Goal: Task Accomplishment & Management: Complete application form

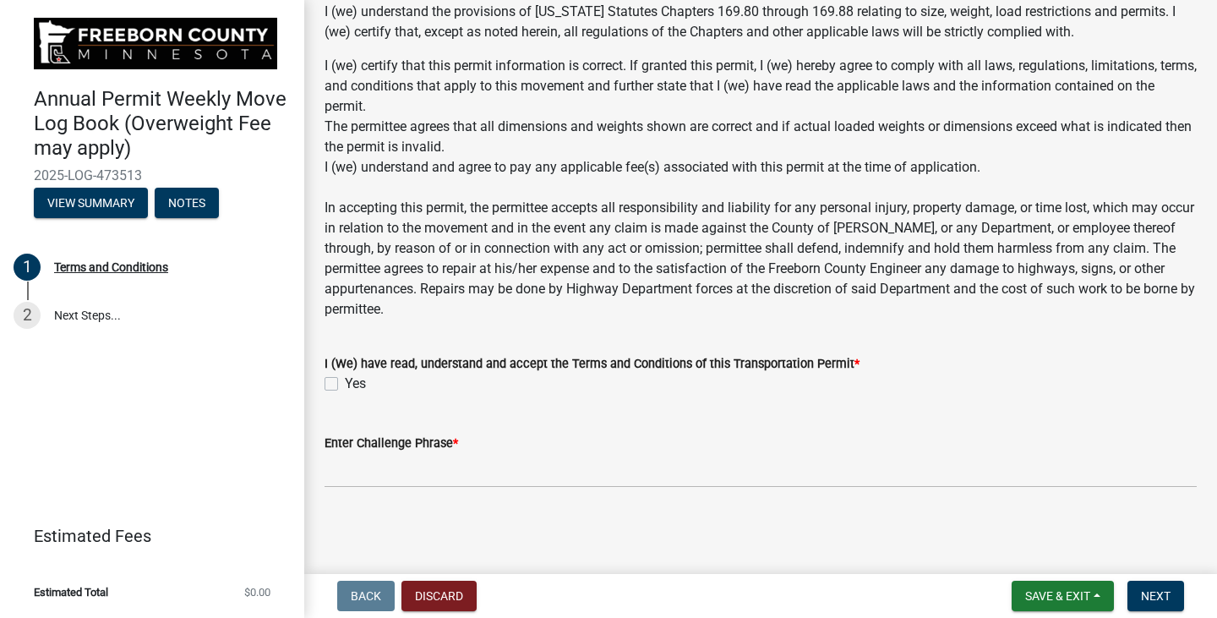
scroll to position [1385, 0]
click at [345, 384] on label "Yes" at bounding box center [355, 383] width 21 height 20
click at [345, 384] on input "Yes" at bounding box center [350, 378] width 11 height 11
checkbox input "true"
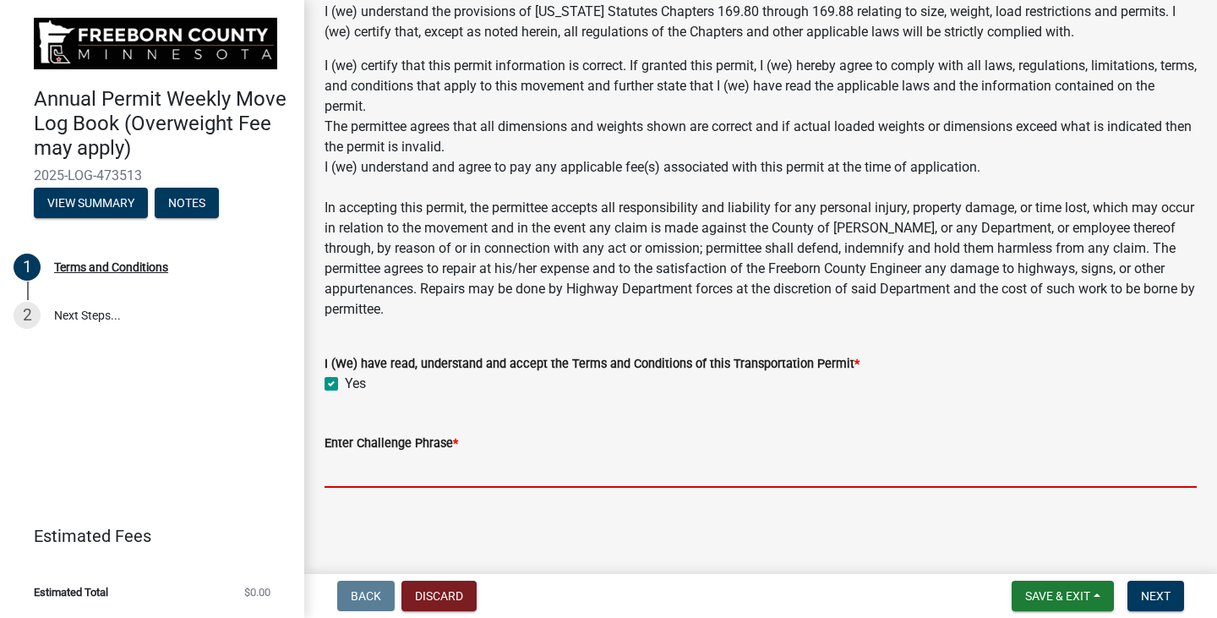
click at [395, 471] on input "Enter Challenge Phrase *" at bounding box center [760, 470] width 872 height 35
type input "[PERSON_NAME]"
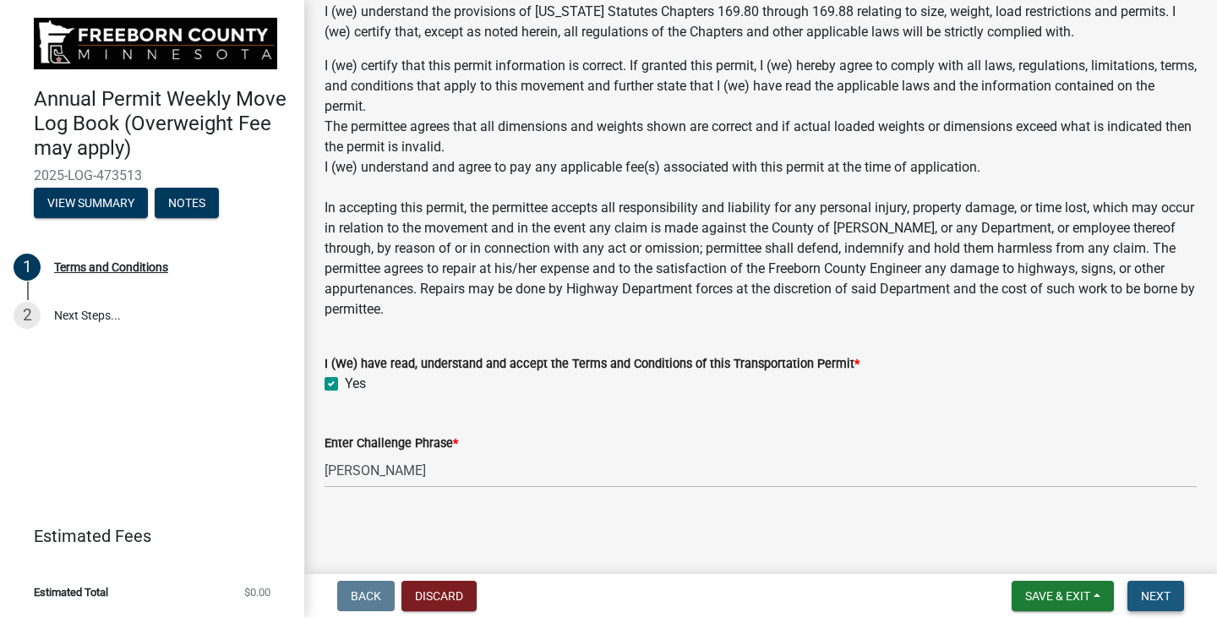
click at [1155, 594] on span "Next" at bounding box center [1155, 596] width 30 height 14
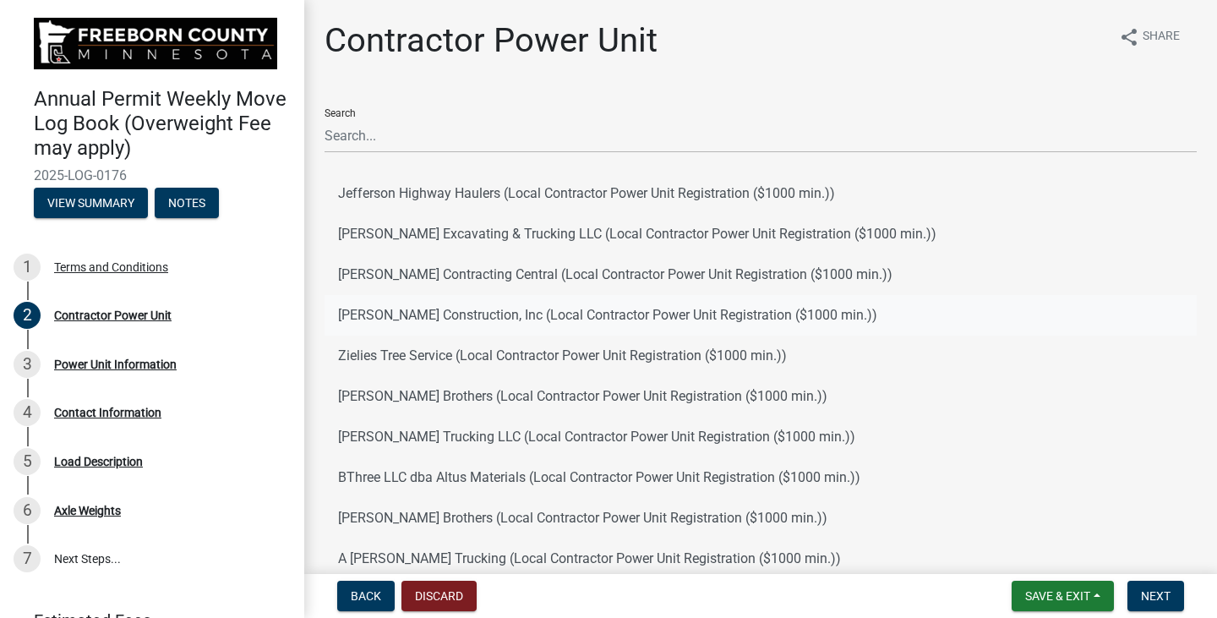
click at [357, 312] on button "[PERSON_NAME] Construction, Inc (Local Contractor Power Unit Registration ($100…" at bounding box center [760, 315] width 872 height 41
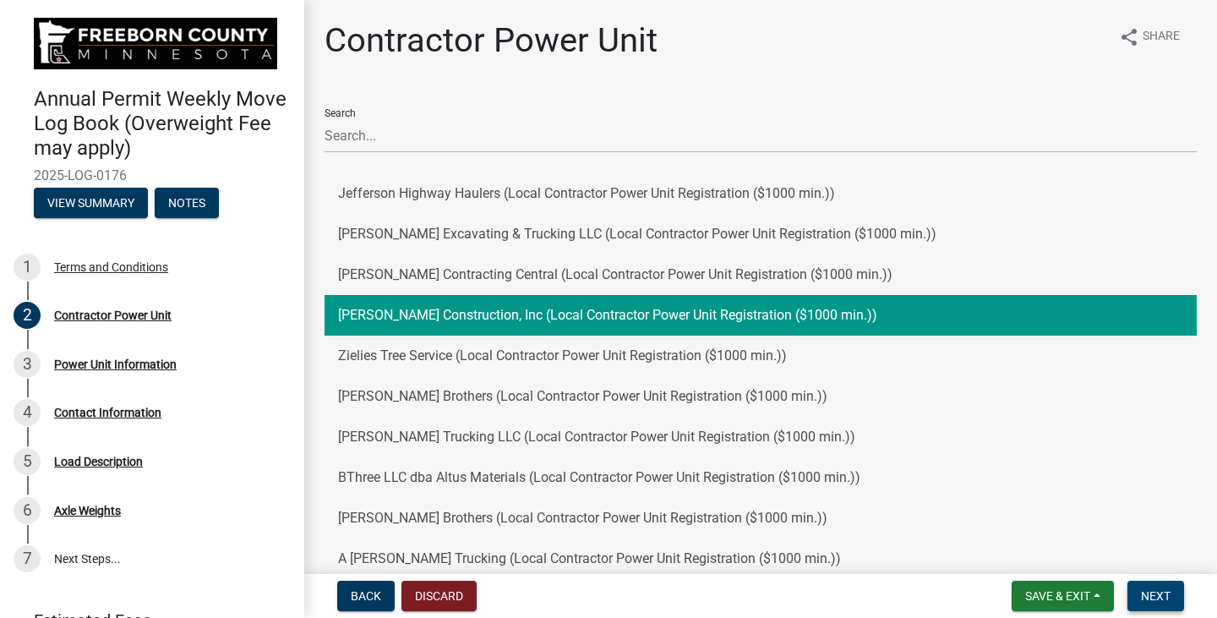
click at [1157, 591] on span "Next" at bounding box center [1155, 596] width 30 height 14
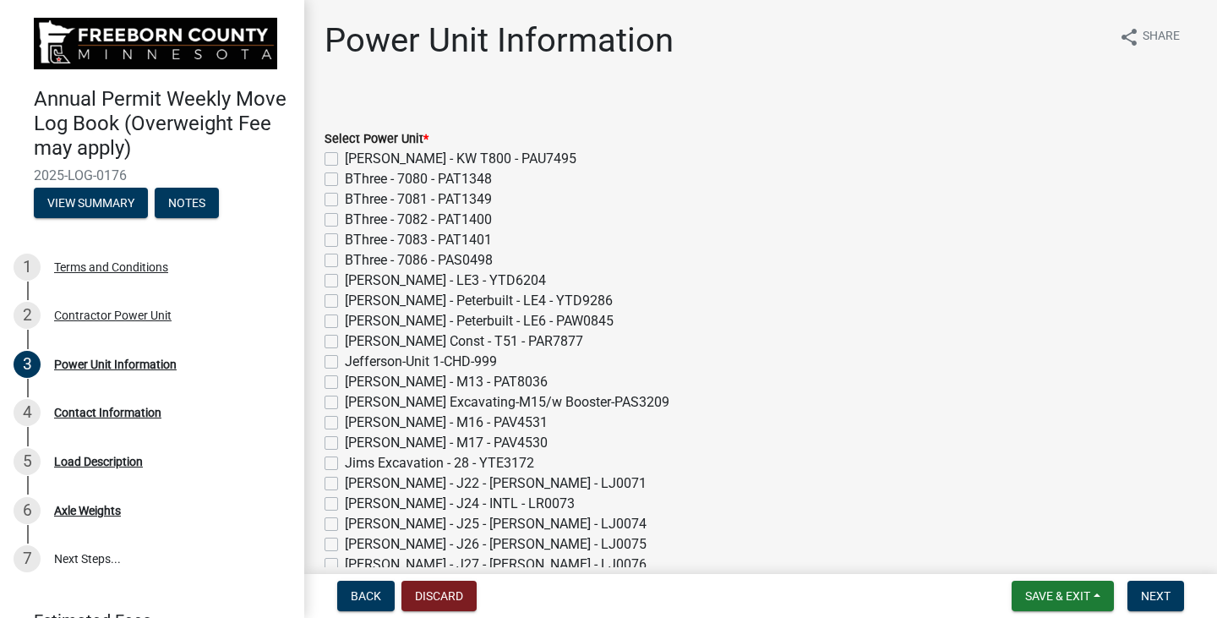
click at [345, 340] on label "[PERSON_NAME] Const - T51 - PAR7877" at bounding box center [464, 341] width 238 height 20
click at [345, 340] on input "[PERSON_NAME] Const - T51 - PAR7877" at bounding box center [350, 336] width 11 height 11
checkbox input "true"
checkbox input "false"
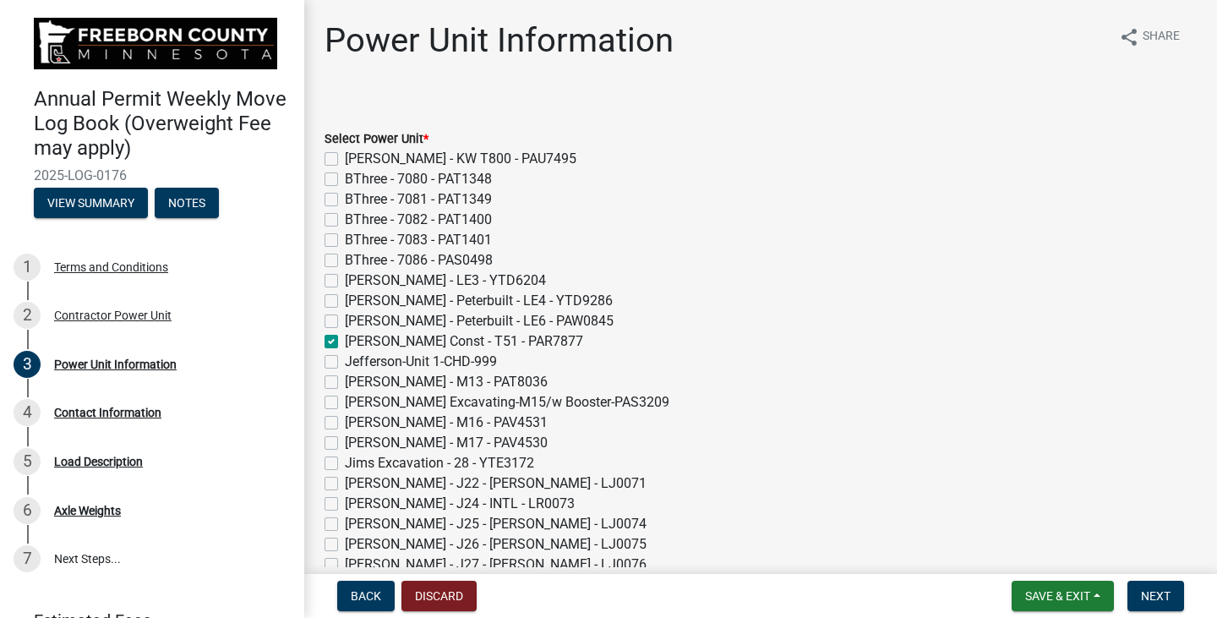
checkbox input "false"
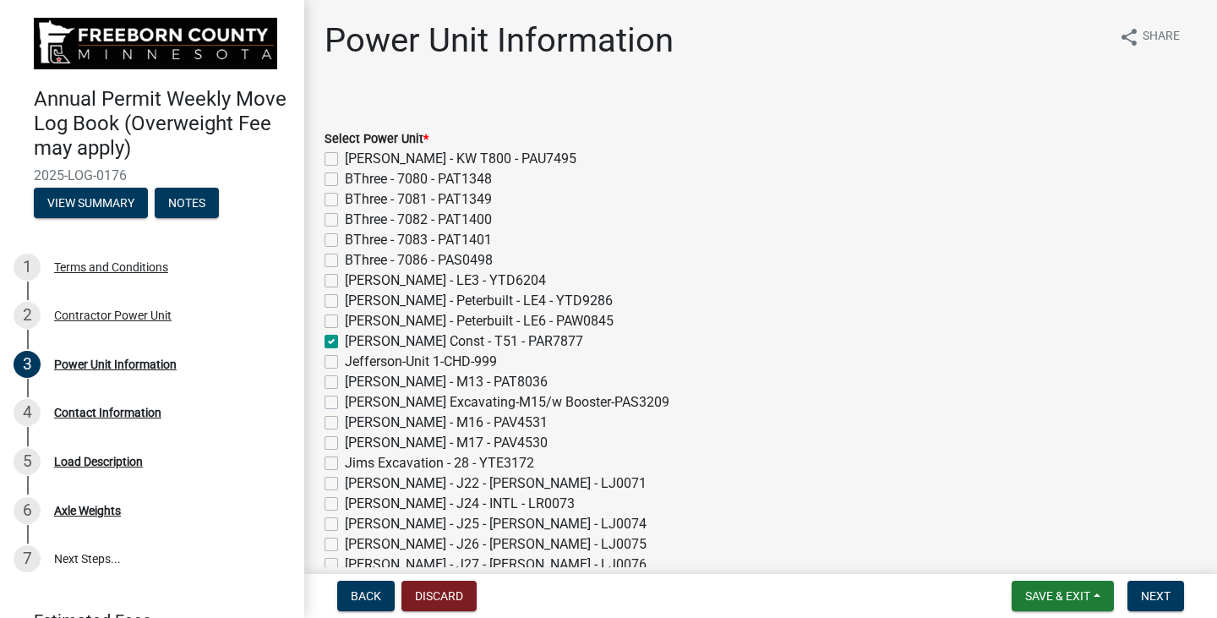
checkbox input "false"
checkbox input "true"
checkbox input "false"
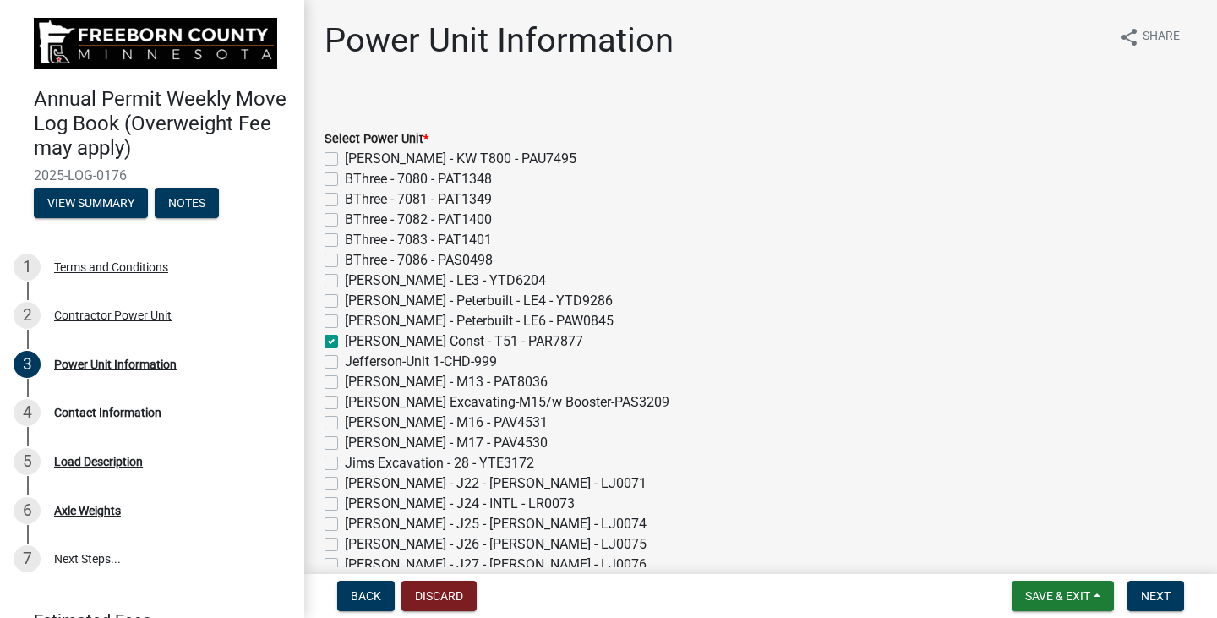
checkbox input "false"
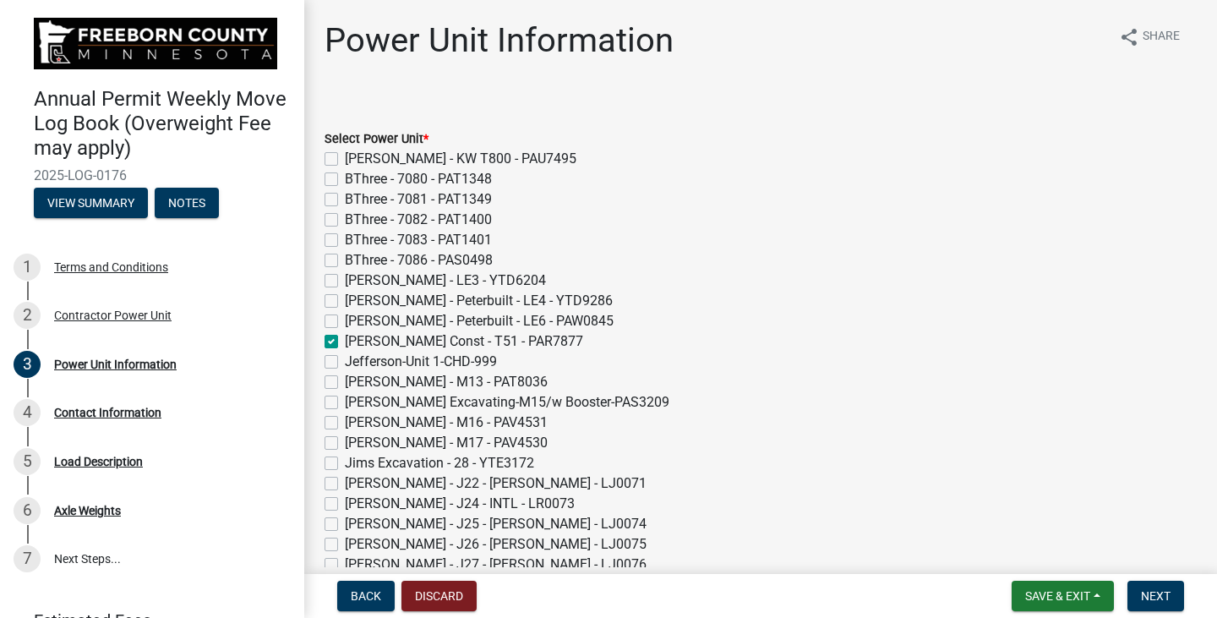
checkbox input "false"
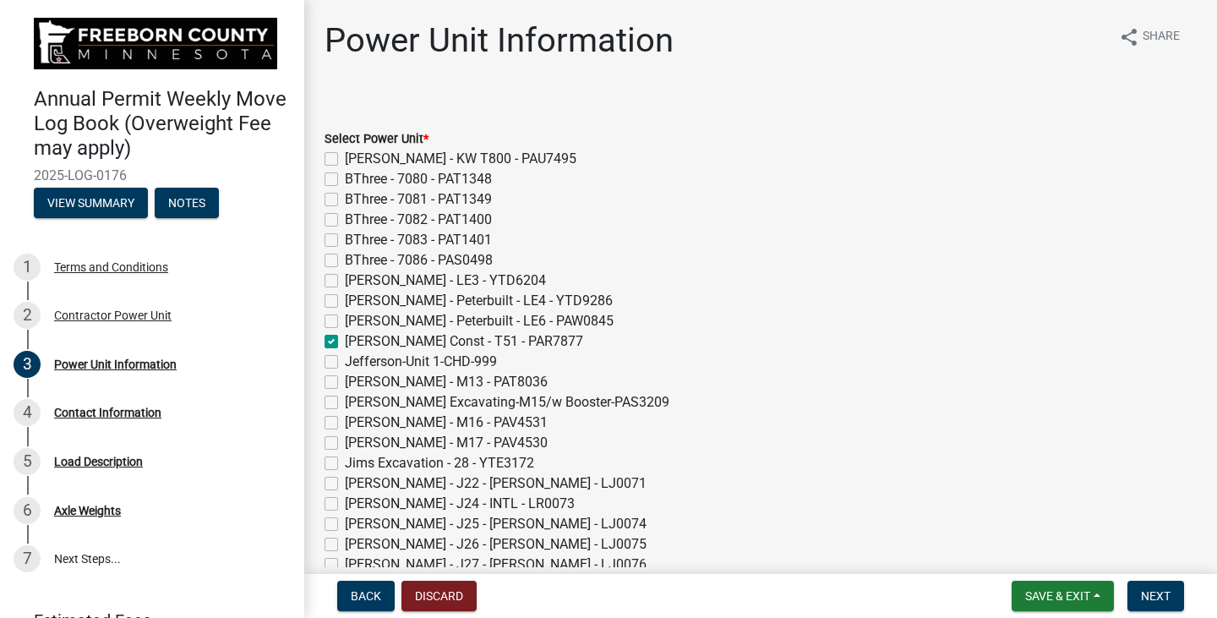
checkbox input "false"
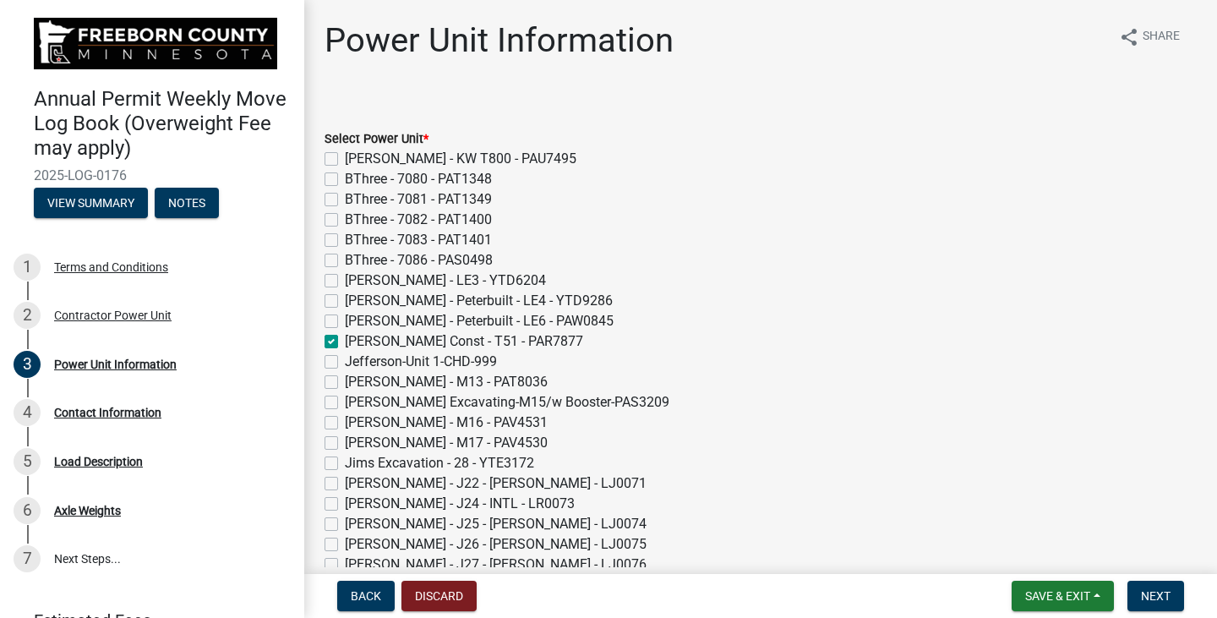
checkbox input "false"
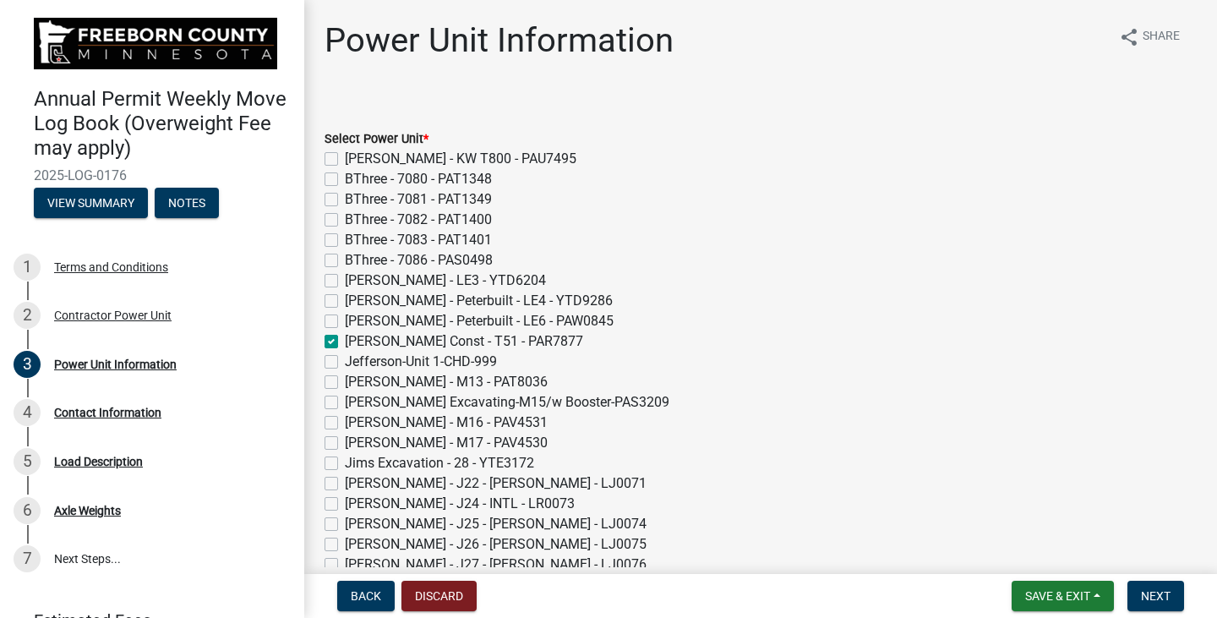
checkbox input "false"
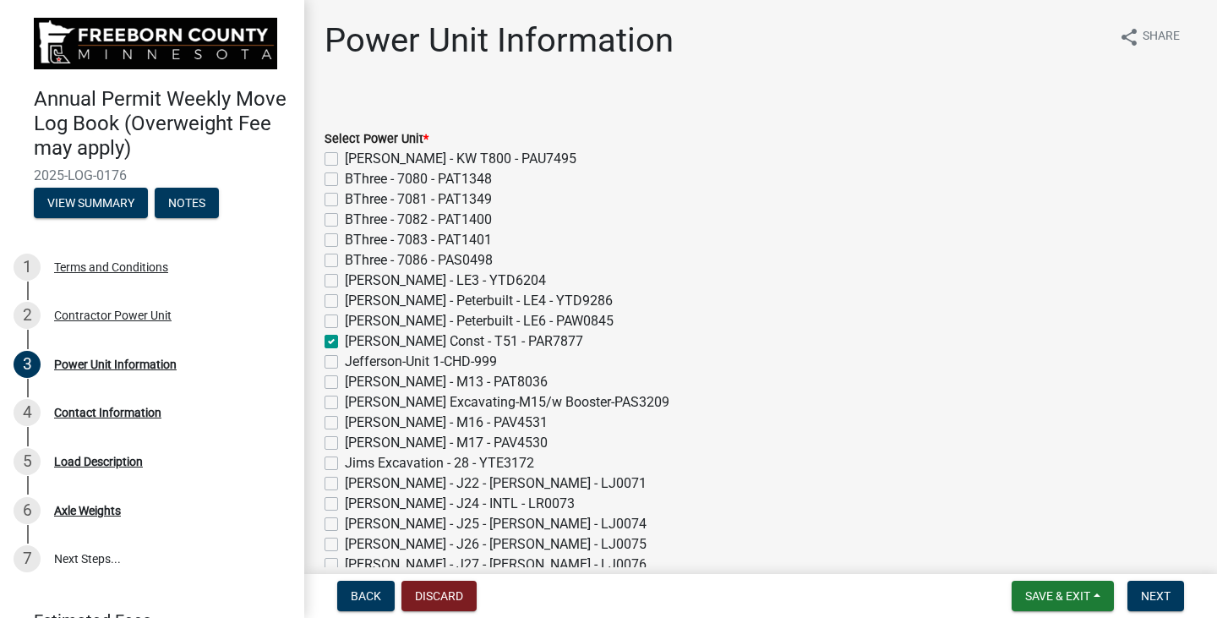
checkbox input "false"
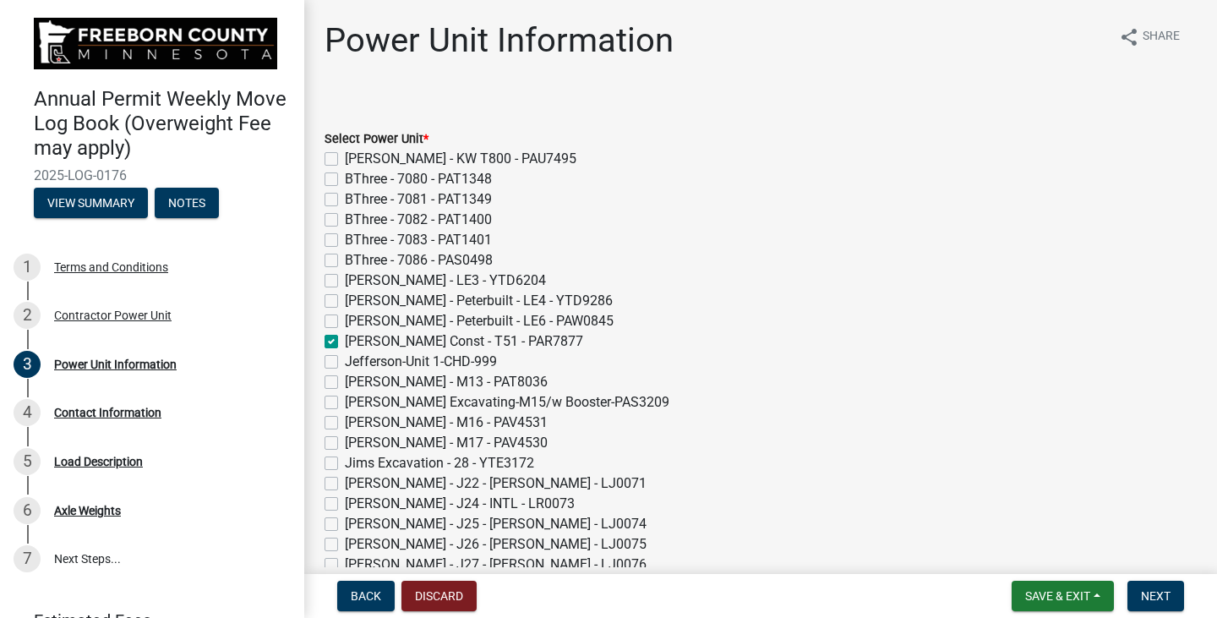
checkbox input "false"
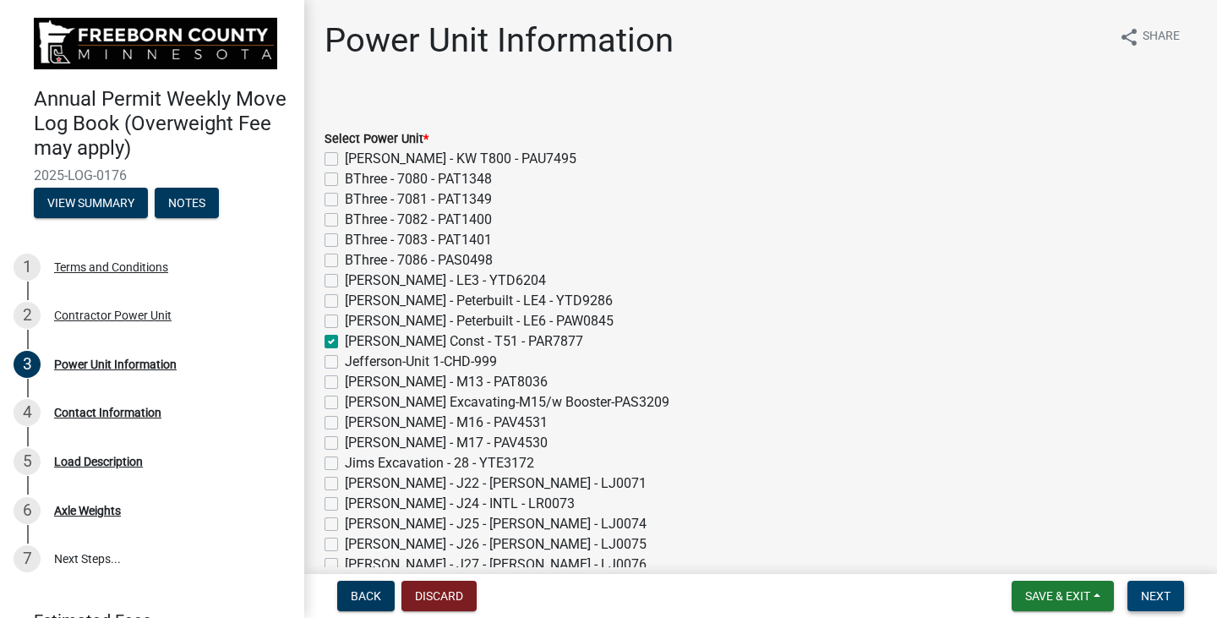
click at [1152, 591] on span "Next" at bounding box center [1155, 596] width 30 height 14
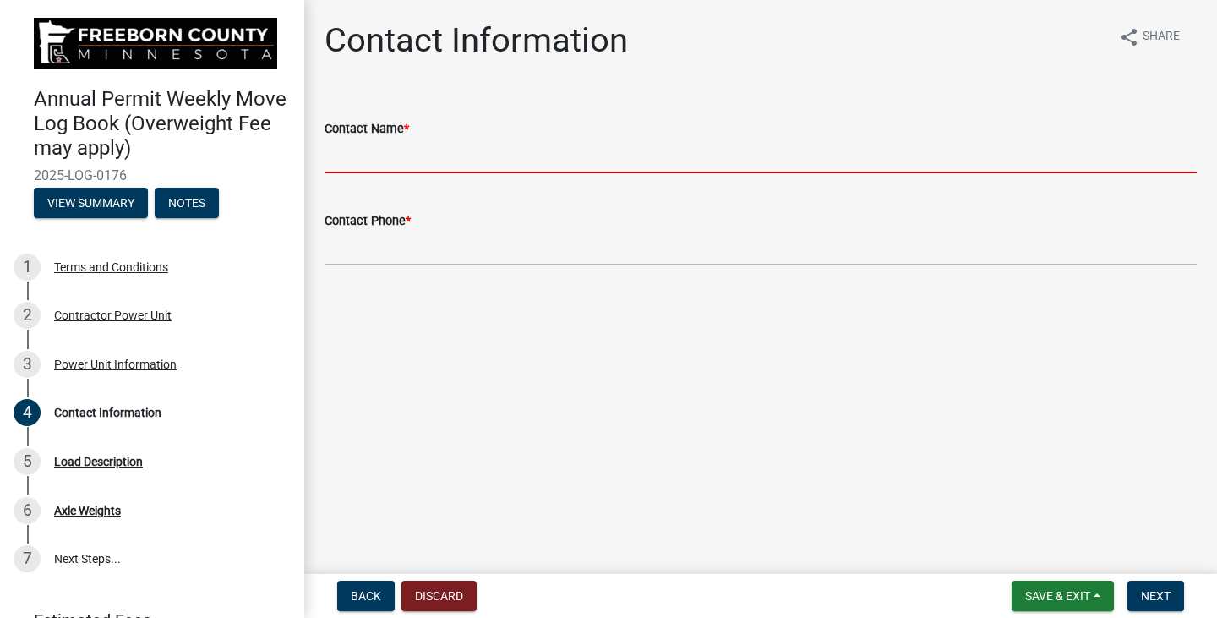
click at [347, 157] on input "Contact Name *" at bounding box center [760, 156] width 872 height 35
type input "[PERSON_NAME]"
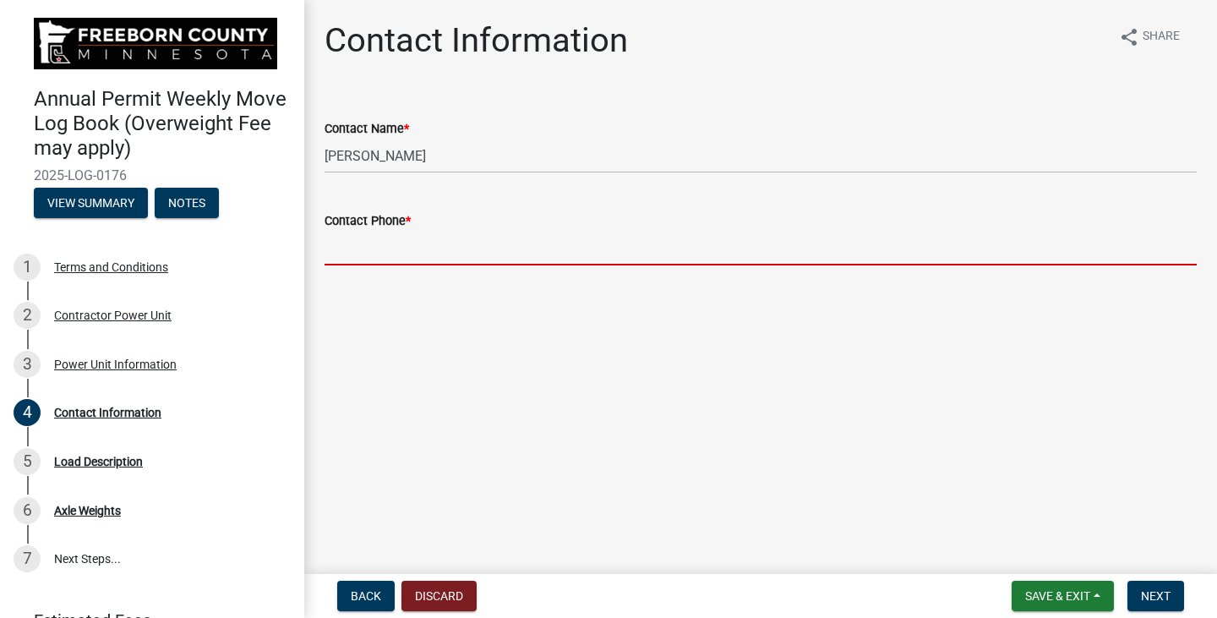
click at [399, 253] on input "Contact Phone *" at bounding box center [760, 248] width 872 height 35
type input "[PHONE_NUMBER]"
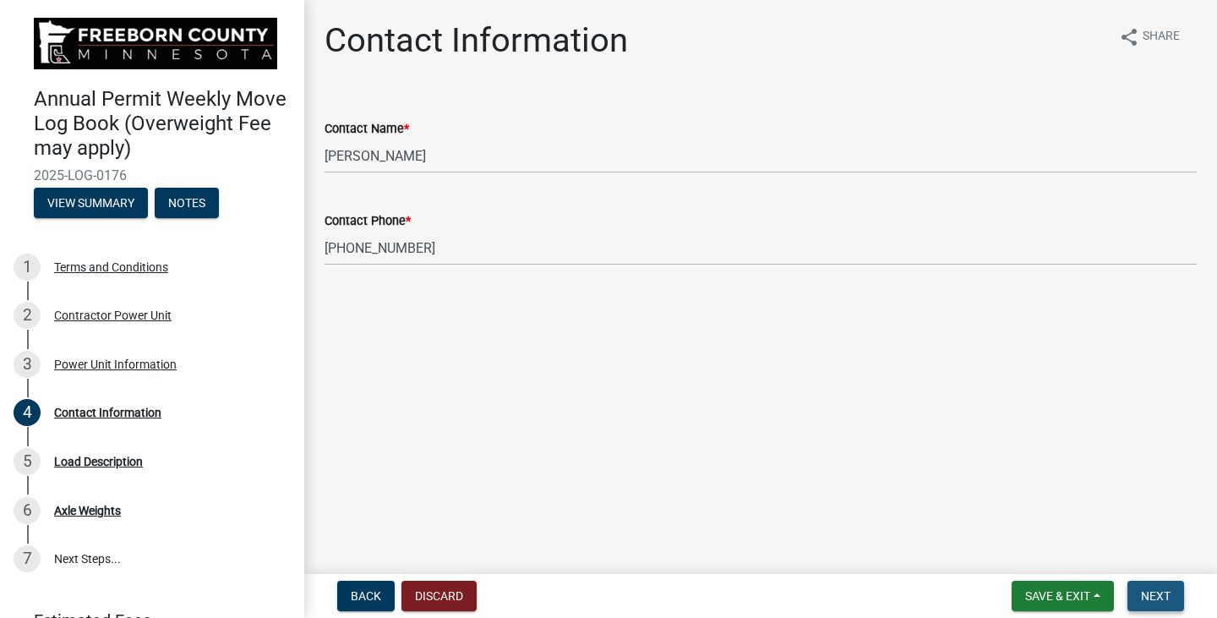
click at [1150, 594] on span "Next" at bounding box center [1155, 596] width 30 height 14
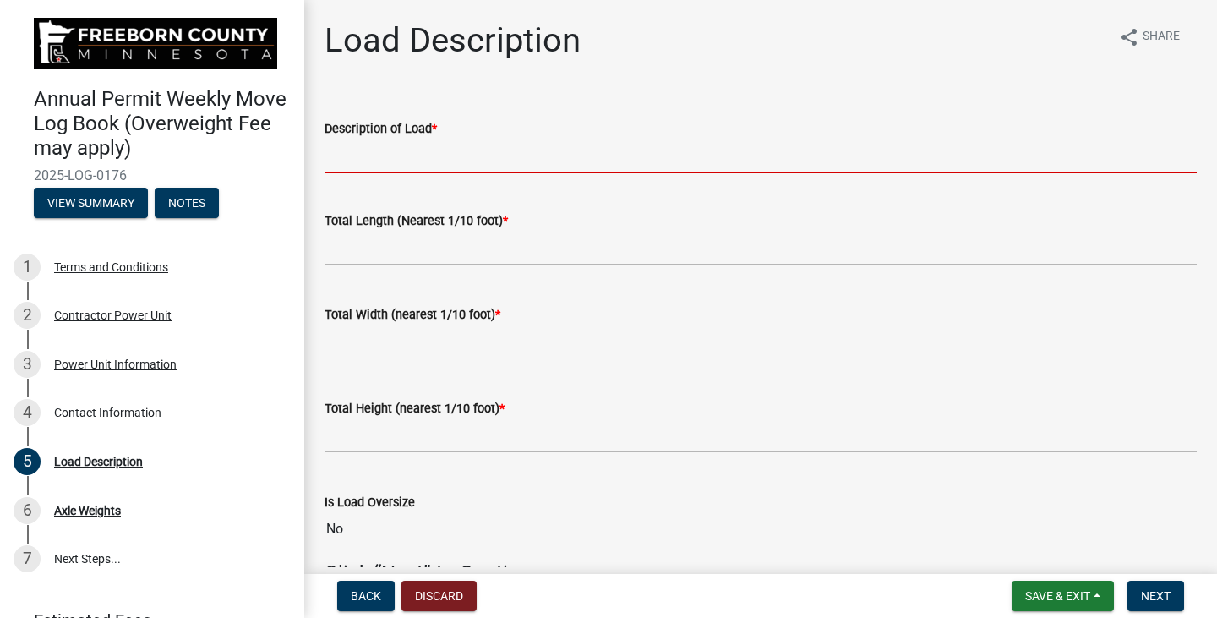
click at [363, 160] on input "Description of Load *" at bounding box center [760, 156] width 872 height 35
type input "324"
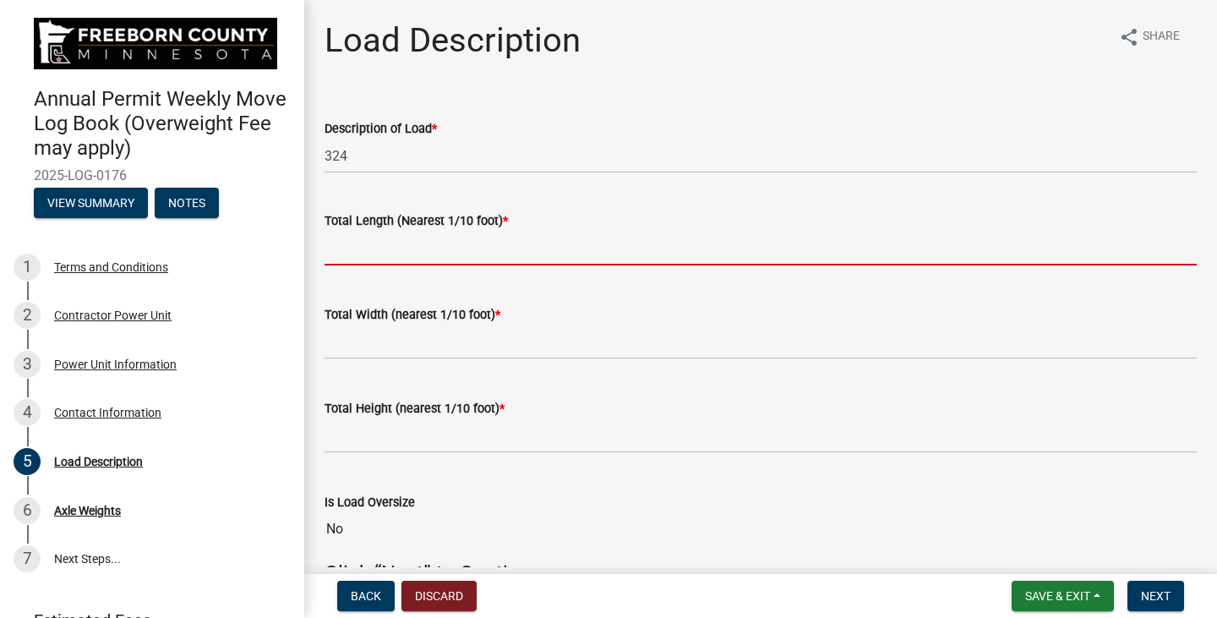
click at [365, 248] on input "text" at bounding box center [760, 248] width 872 height 35
type input "85.0"
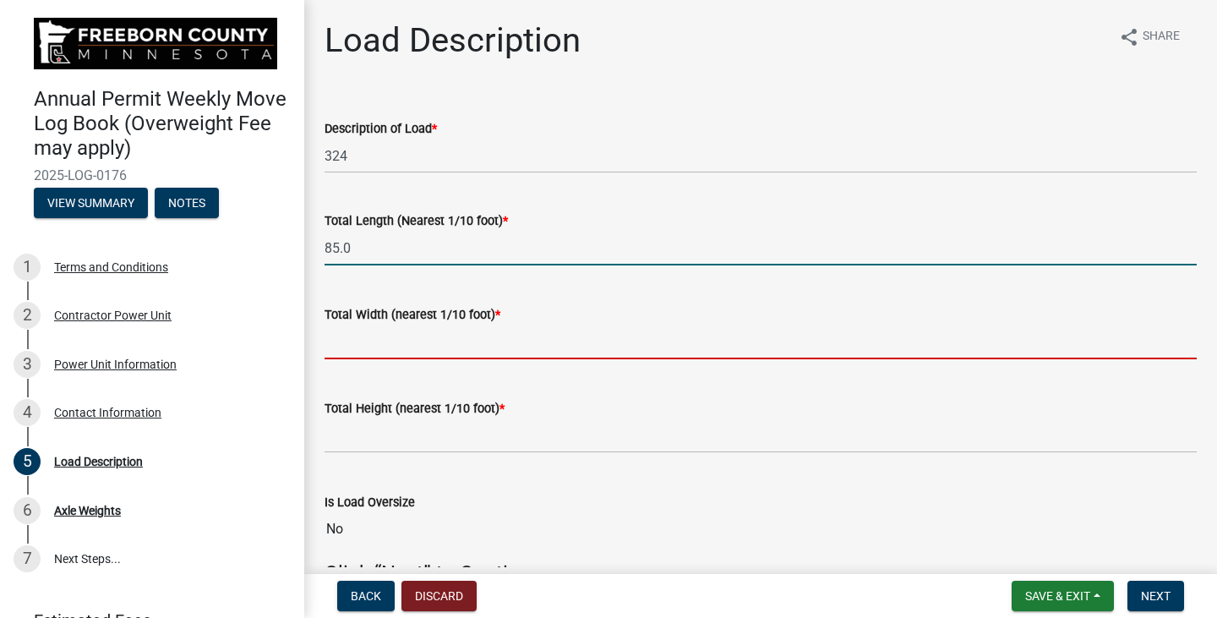
click at [391, 344] on input "text" at bounding box center [760, 341] width 872 height 35
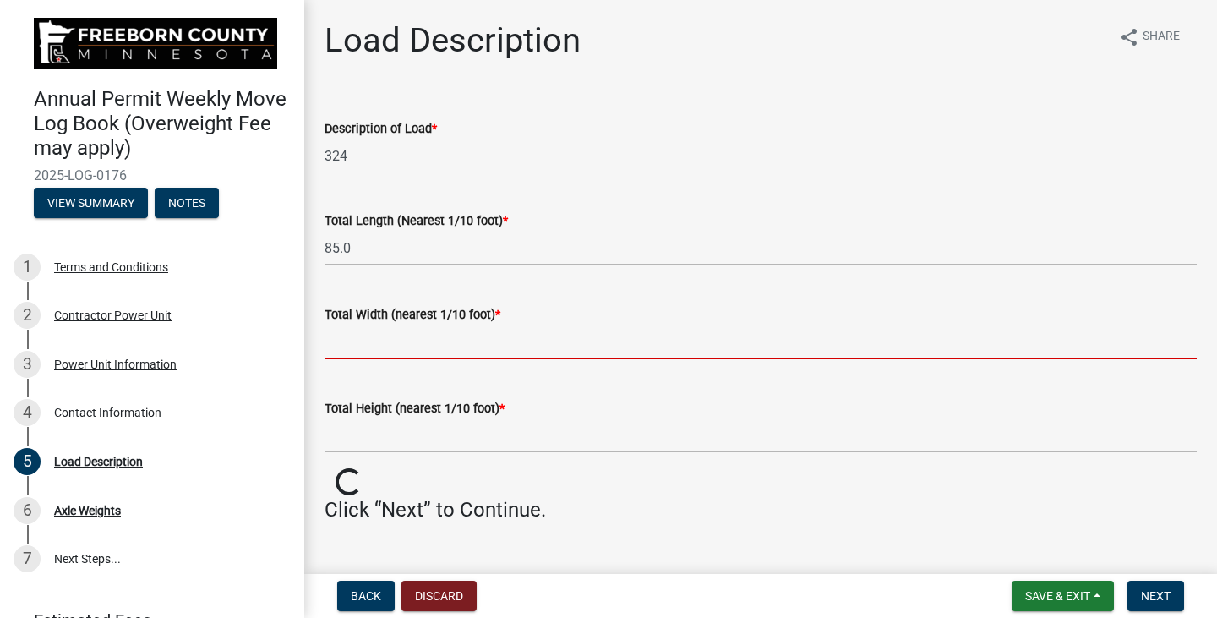
type input "11.0"
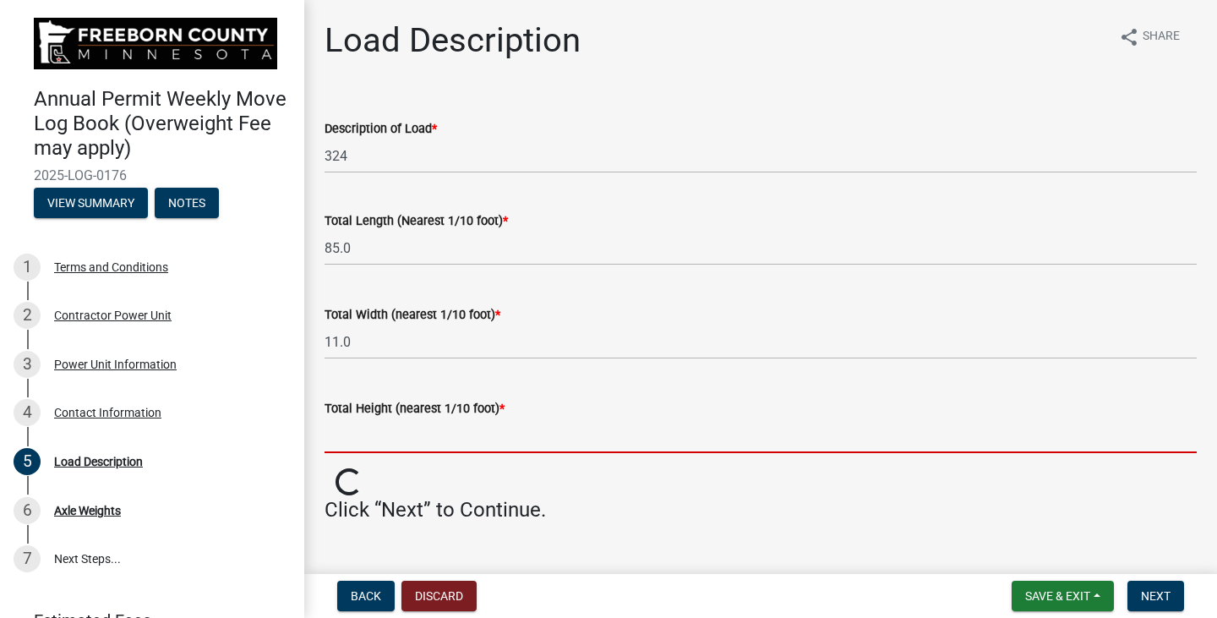
click at [404, 436] on input "text" at bounding box center [760, 435] width 872 height 35
type input "13.0"
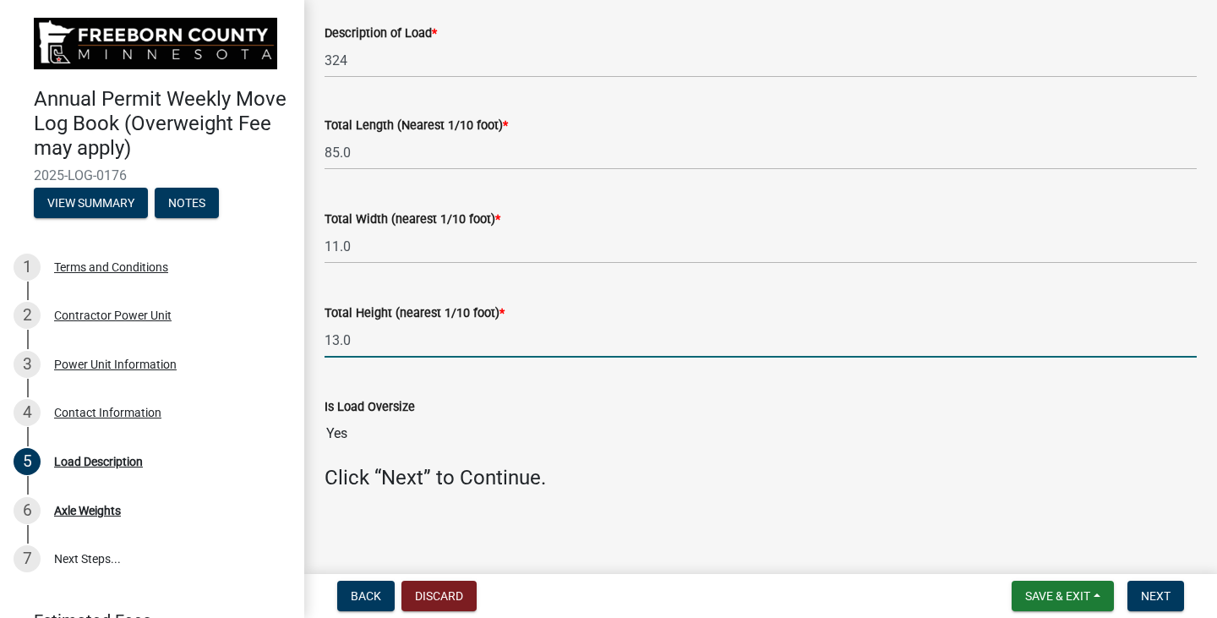
scroll to position [98, 0]
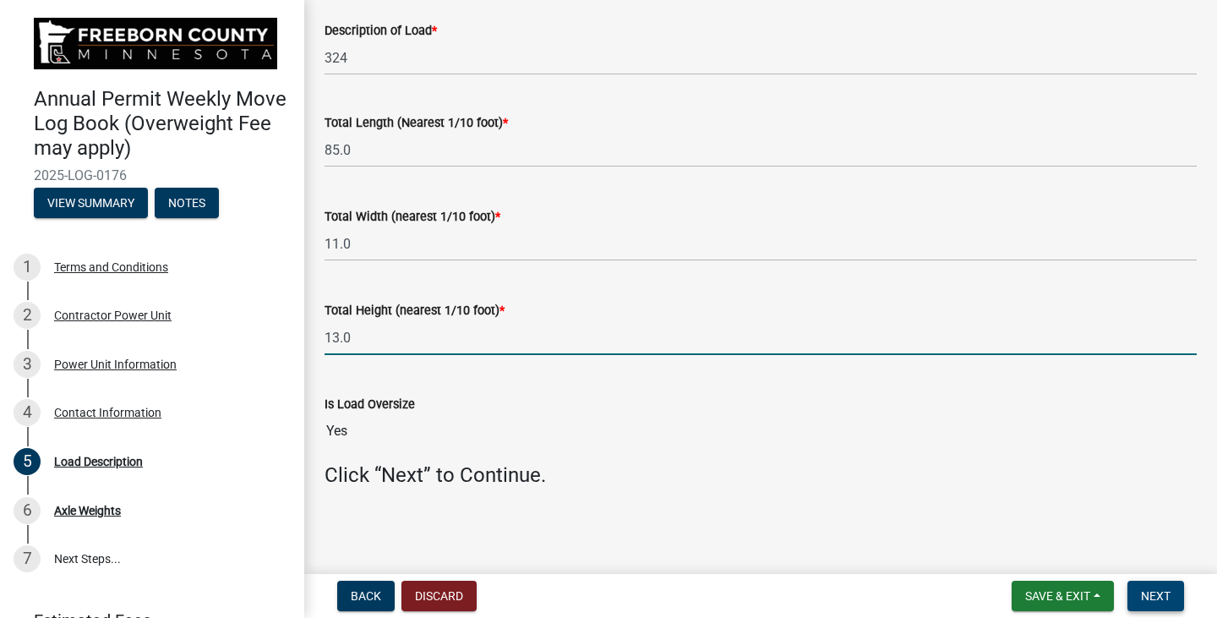
click at [1168, 591] on span "Next" at bounding box center [1155, 596] width 30 height 14
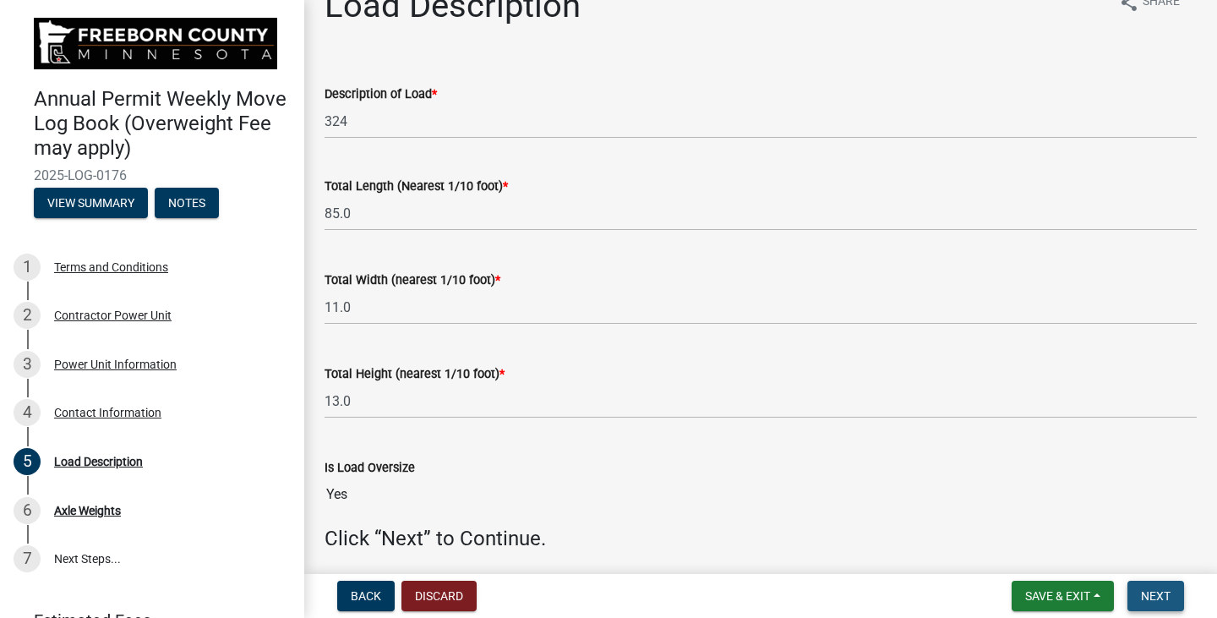
click at [1162, 596] on span "Next" at bounding box center [1155, 596] width 30 height 14
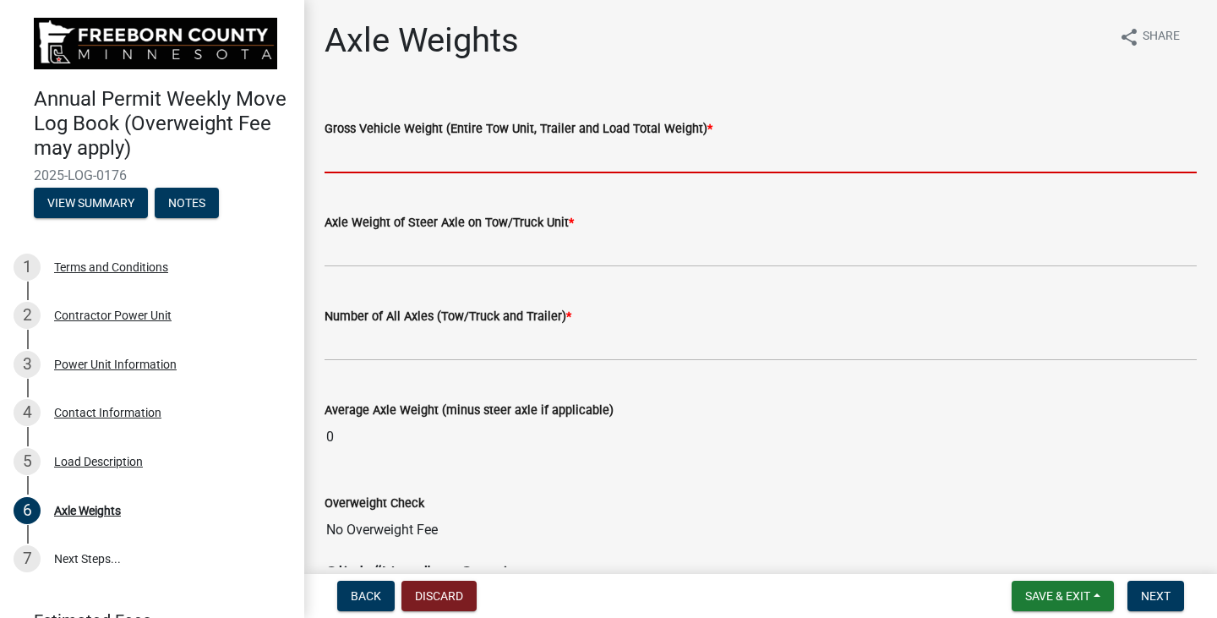
click at [374, 144] on input "text" at bounding box center [760, 156] width 872 height 35
type input "134000"
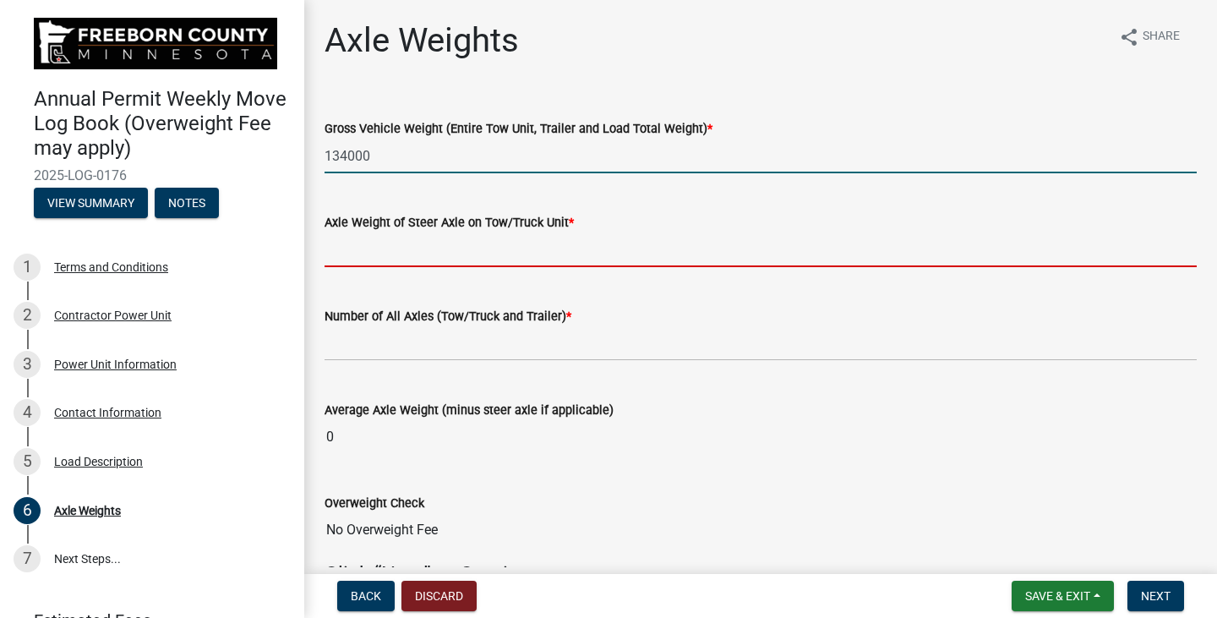
click at [423, 248] on input "text" at bounding box center [760, 249] width 872 height 35
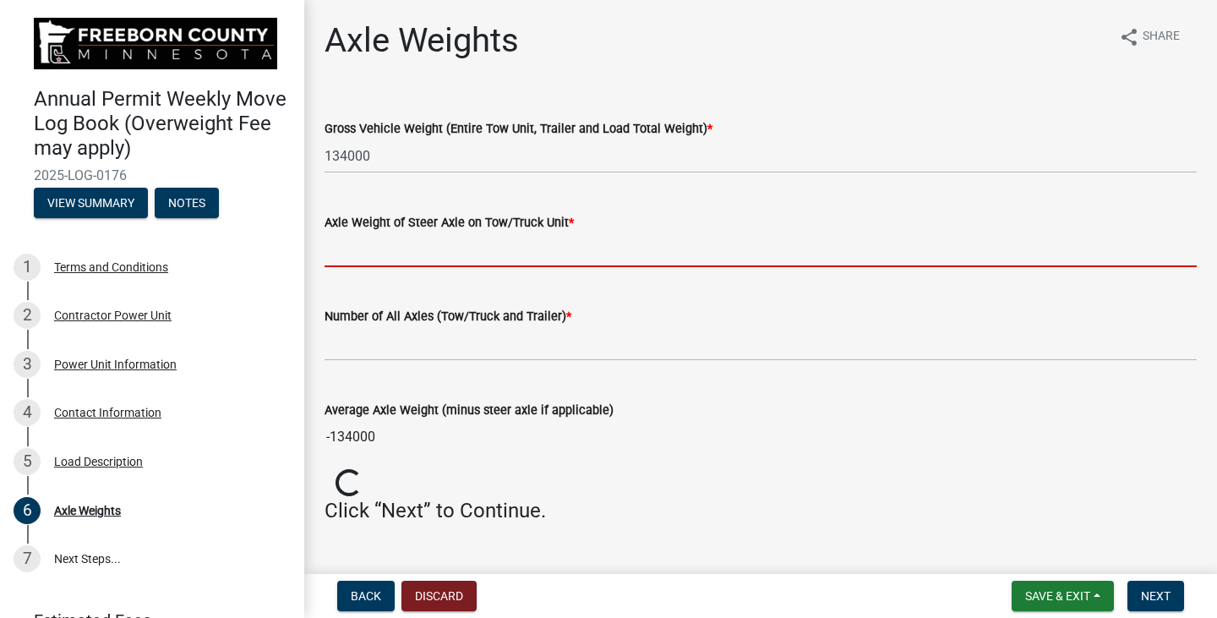
type input "18000"
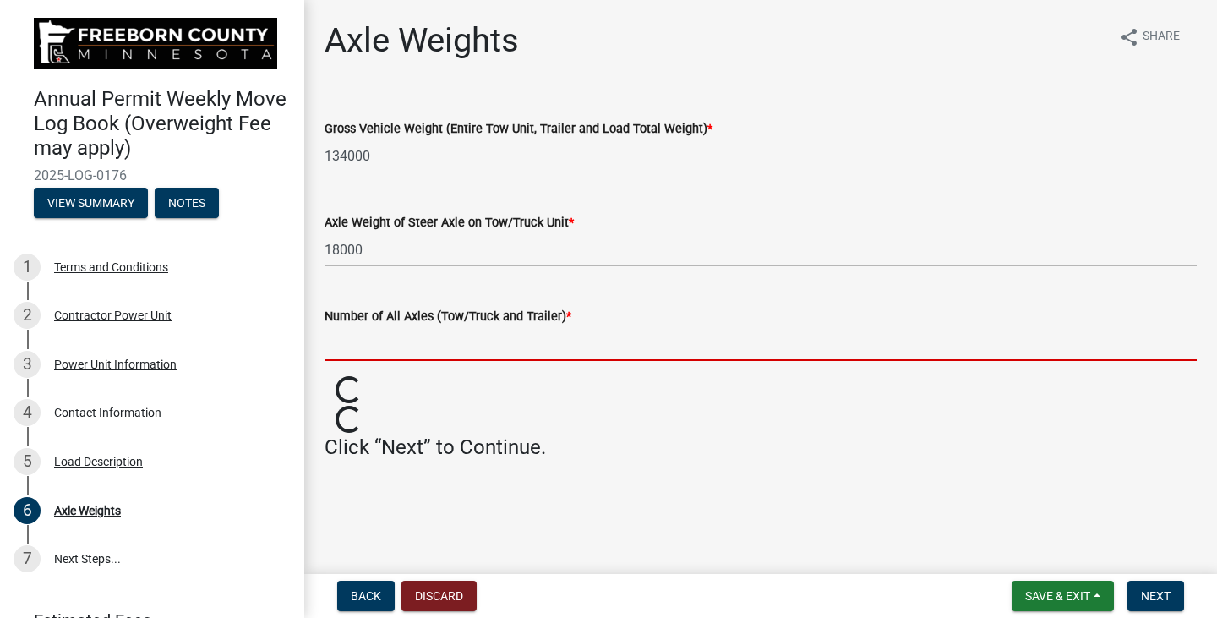
click at [407, 350] on input "text" at bounding box center [760, 343] width 872 height 35
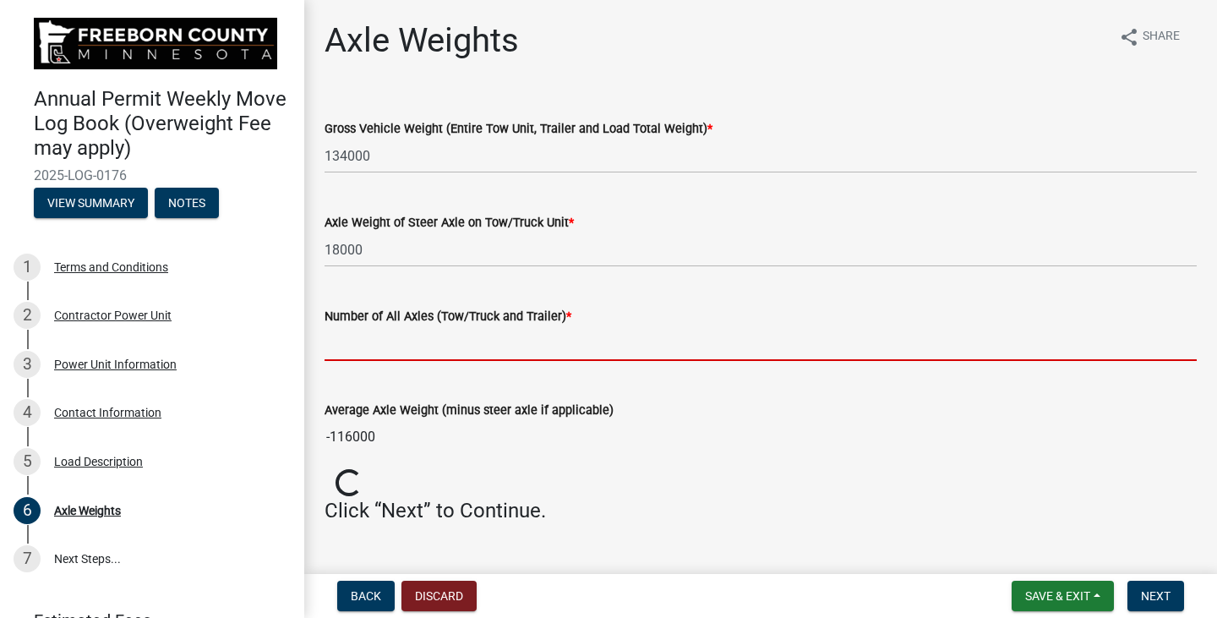
type input "8"
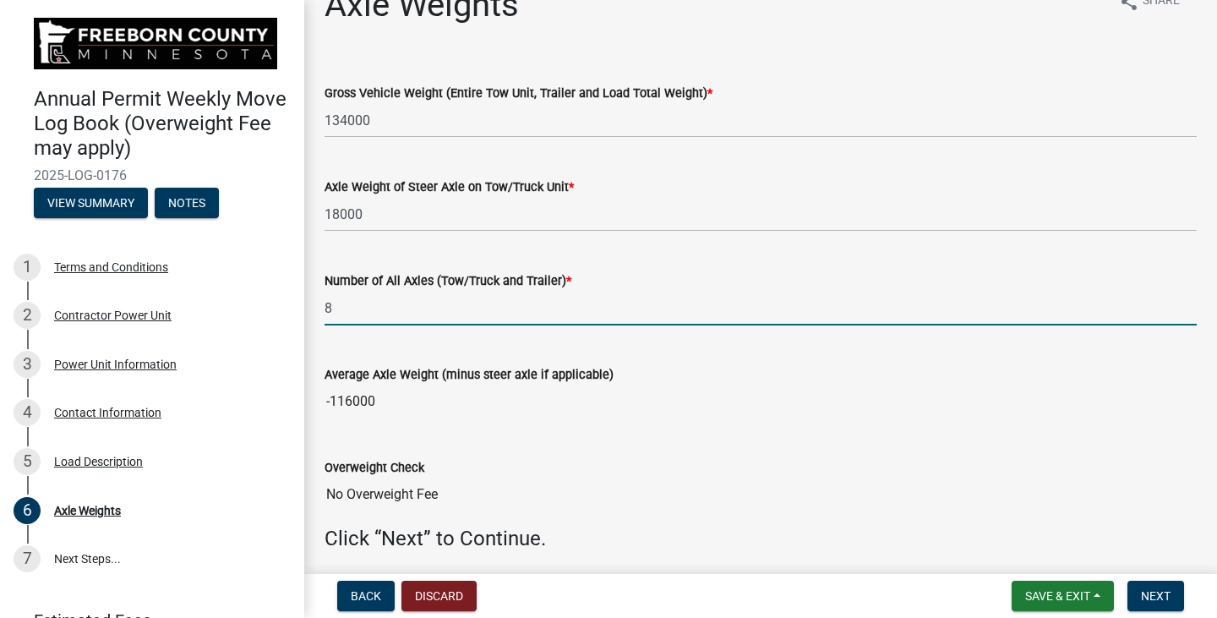
scroll to position [99, 0]
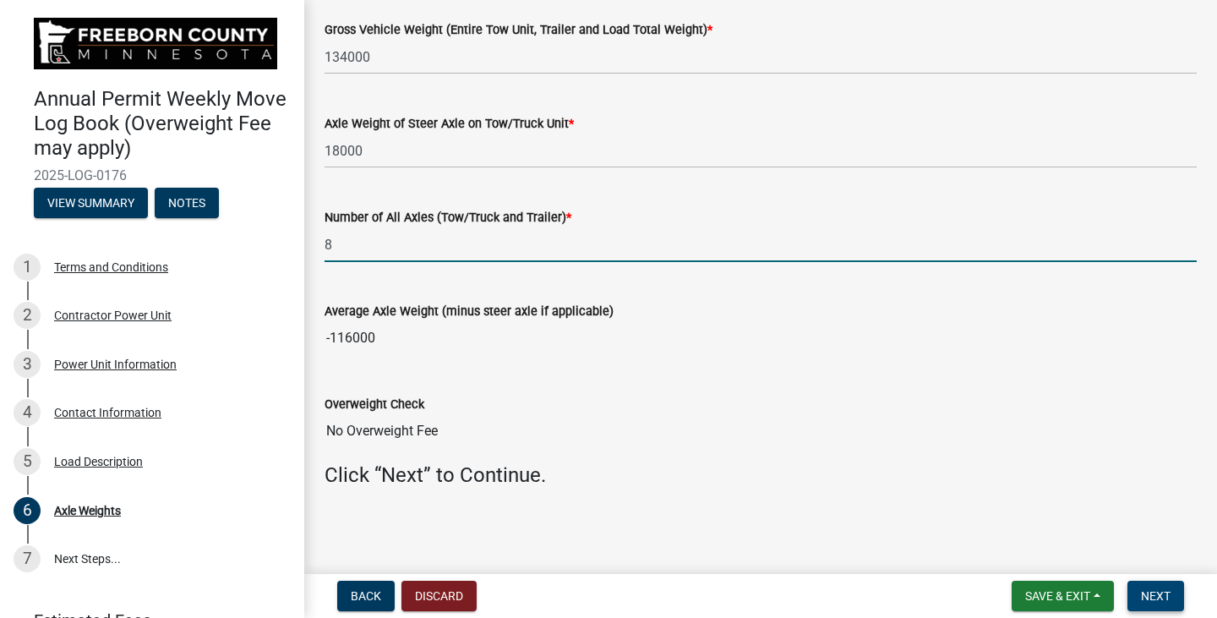
click at [1140, 591] on button "Next" at bounding box center [1155, 595] width 57 height 30
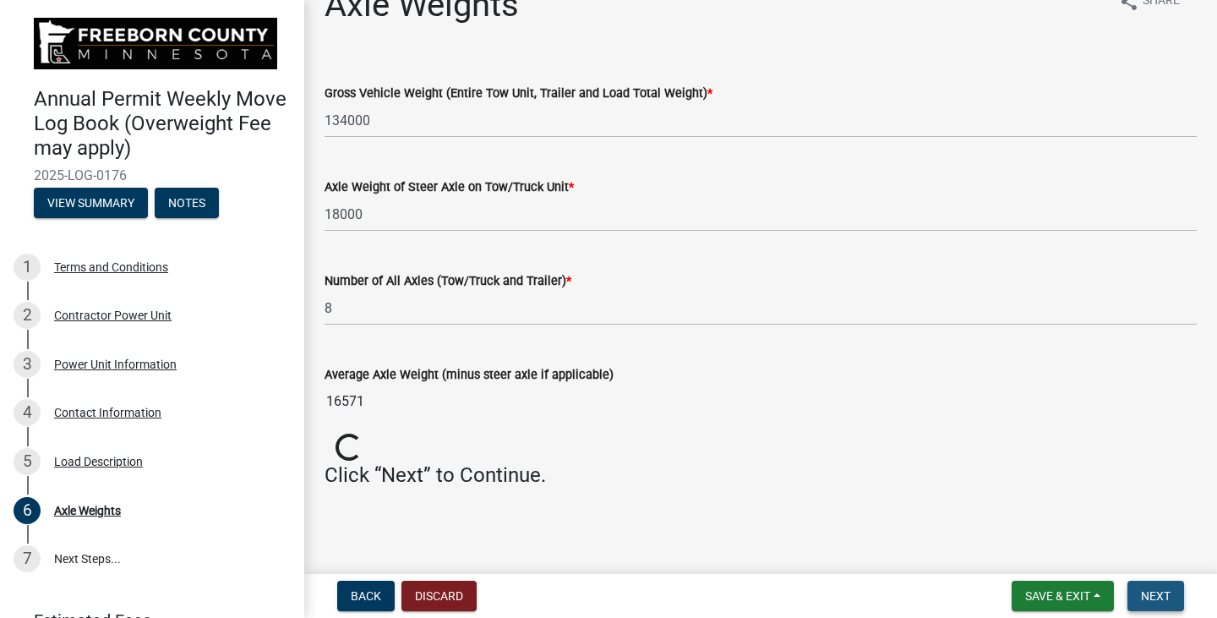
click at [1140, 591] on button "Next" at bounding box center [1155, 595] width 57 height 30
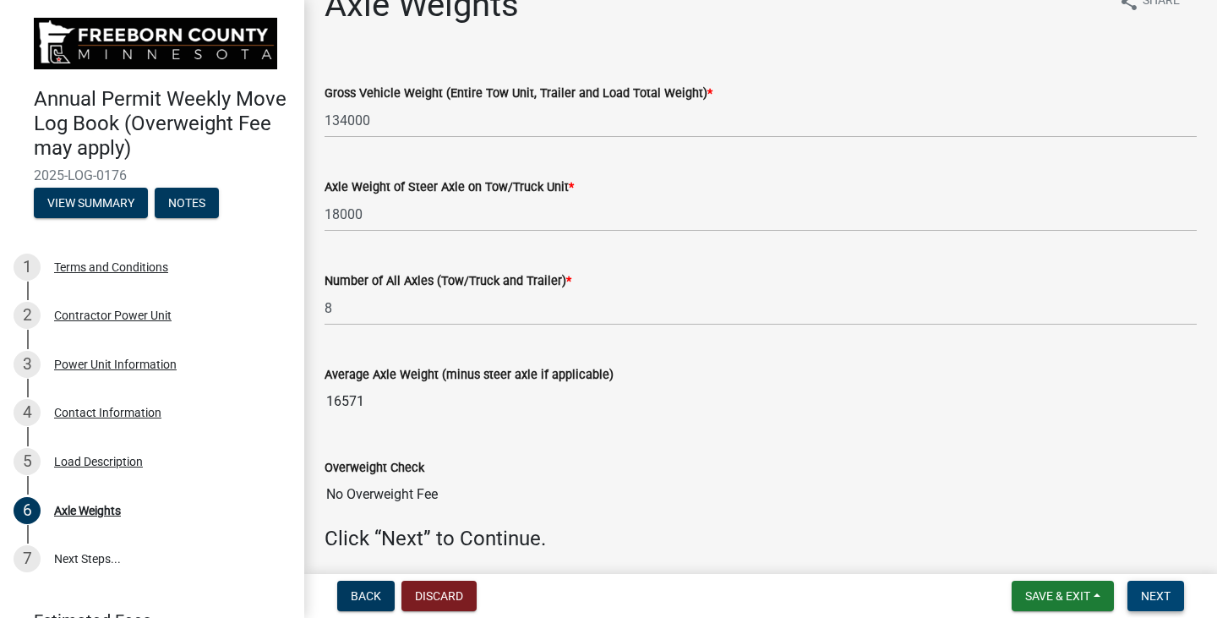
click at [1140, 591] on button "Next" at bounding box center [1155, 595] width 57 height 30
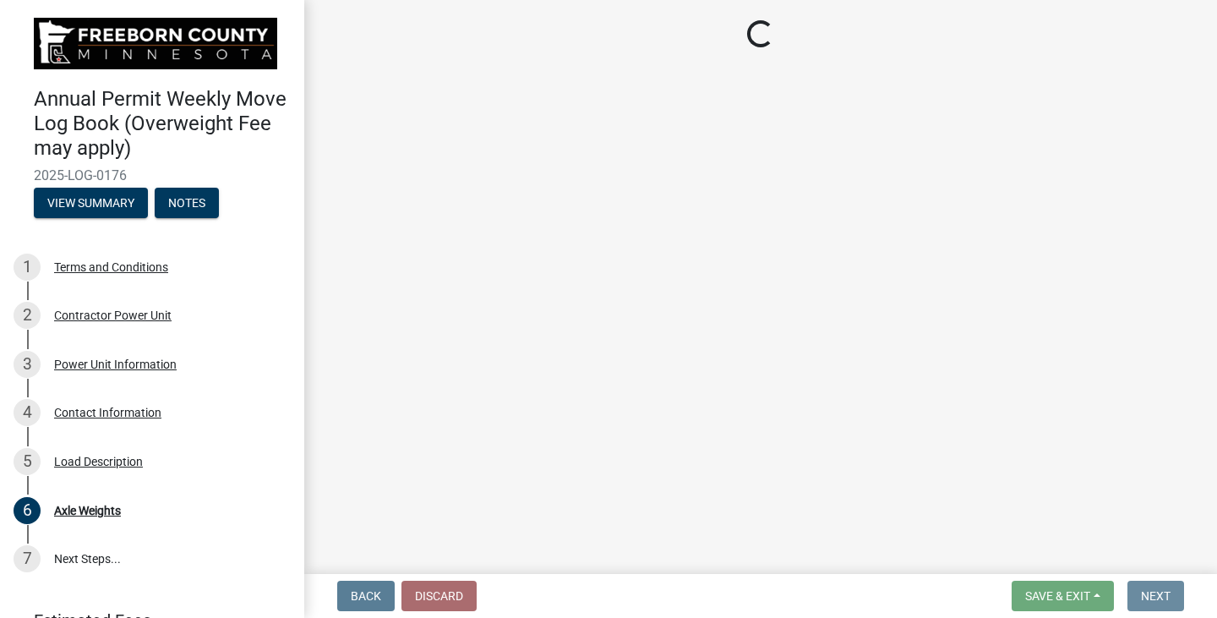
scroll to position [0, 0]
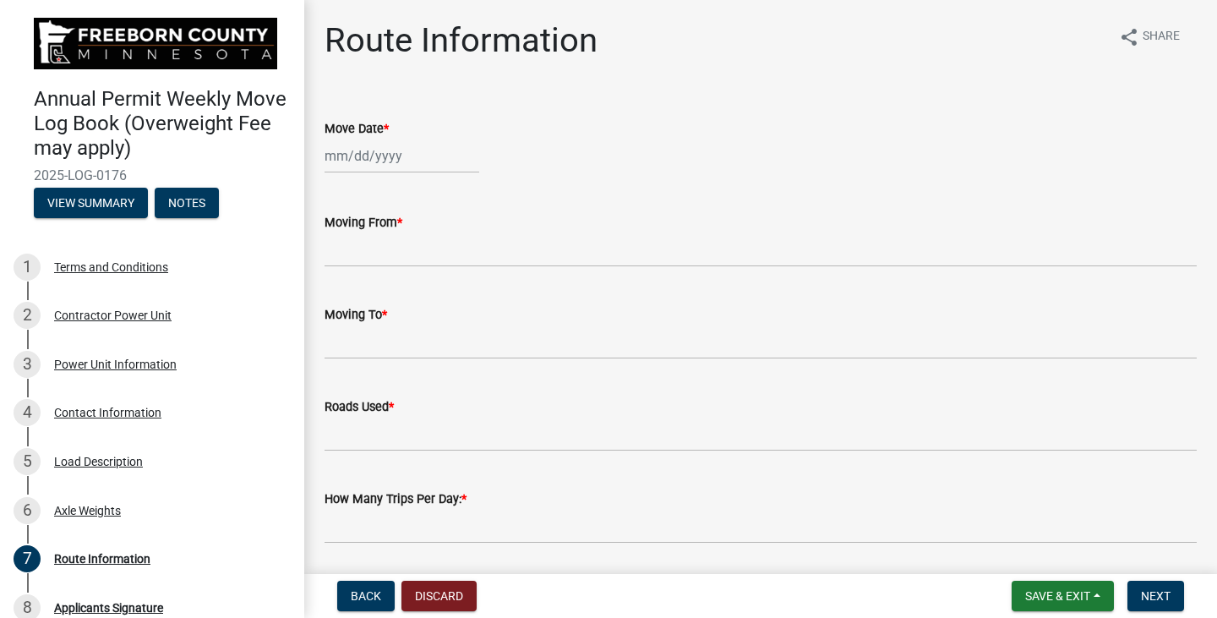
click at [390, 162] on div at bounding box center [401, 156] width 155 height 35
select select "9"
select select "2025"
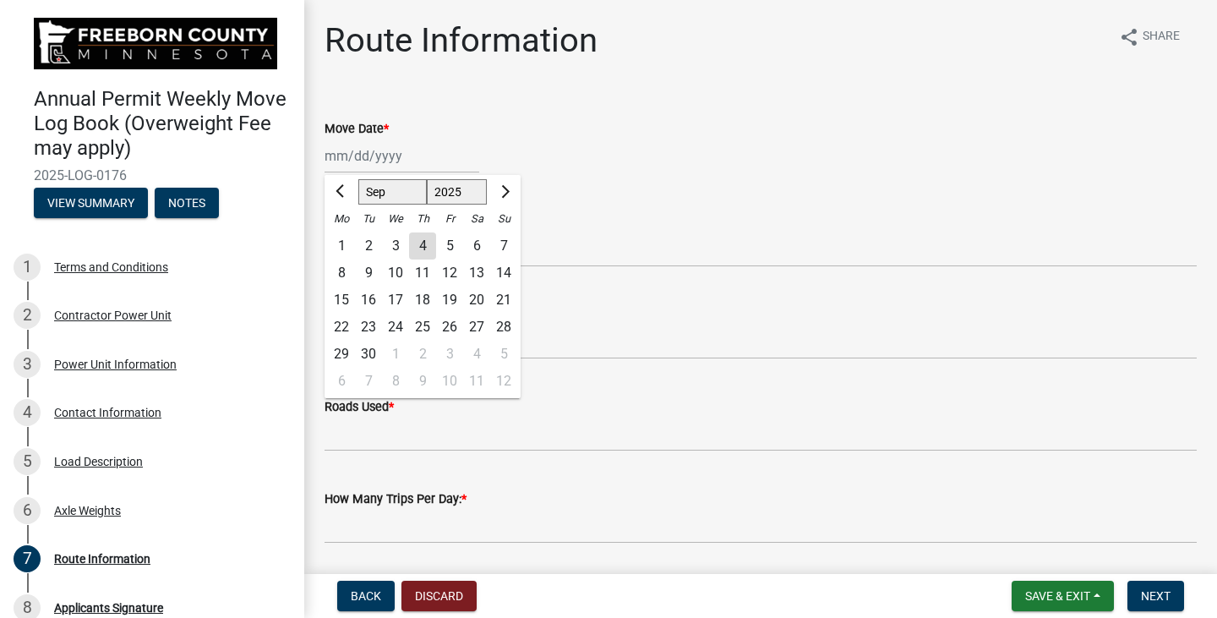
click at [417, 250] on div "4" at bounding box center [422, 245] width 27 height 27
type input "[DATE]"
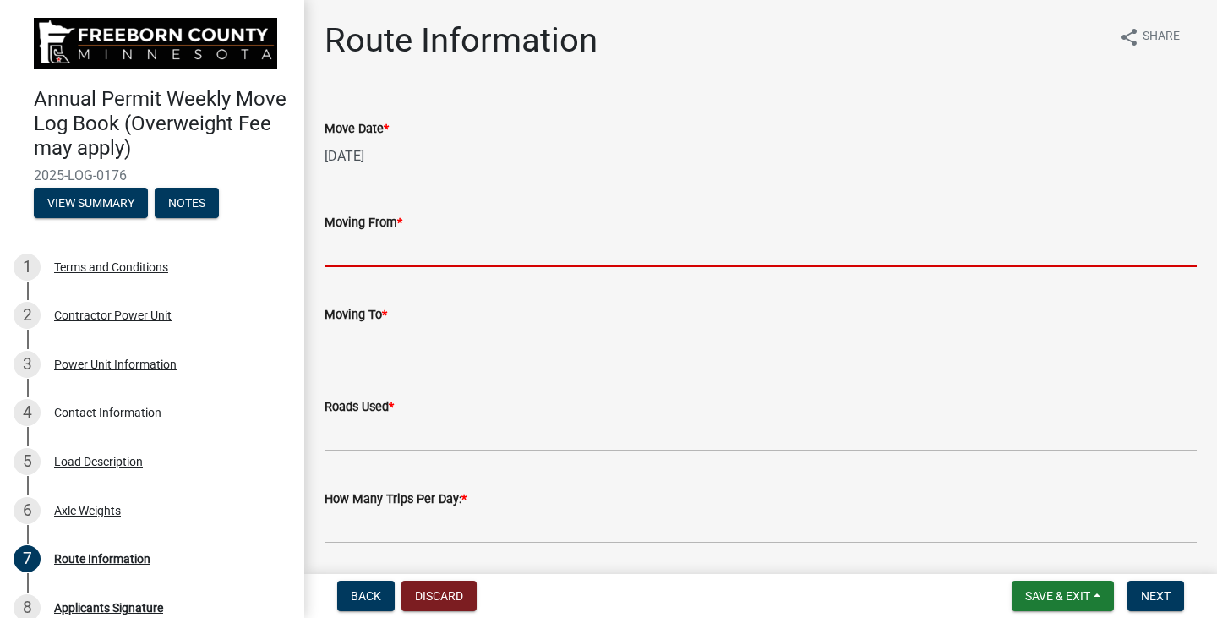
click at [351, 242] on input "Moving From *" at bounding box center [760, 249] width 872 height 35
type input "Hayward TWP"
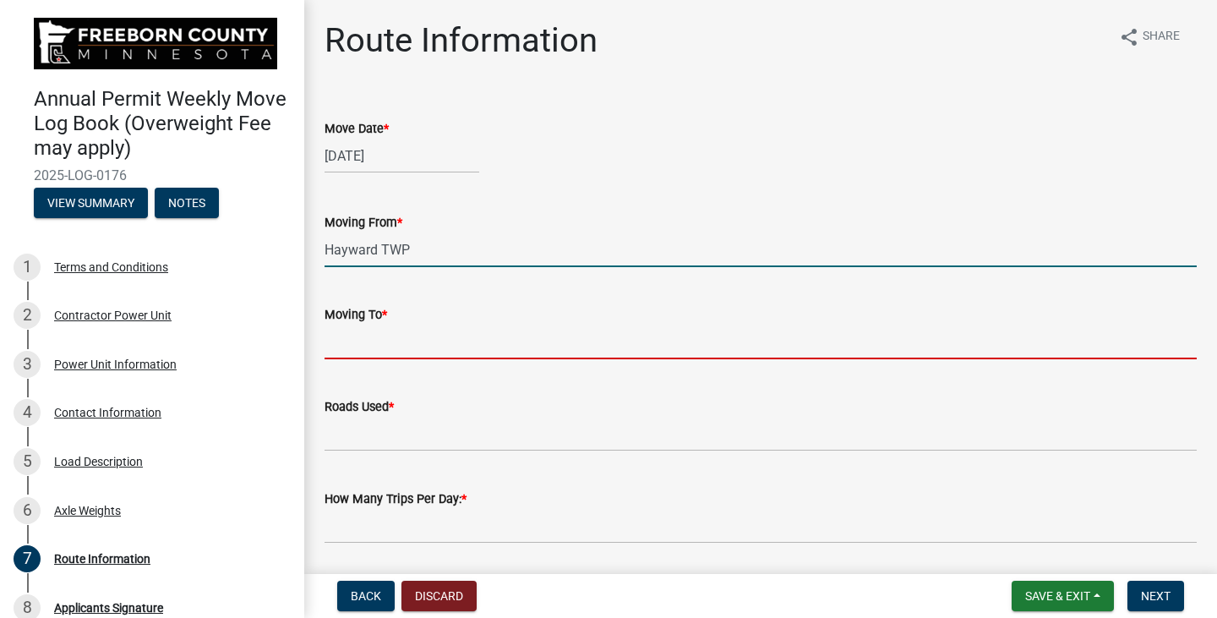
click at [391, 356] on input "Moving To *" at bounding box center [760, 341] width 872 height 35
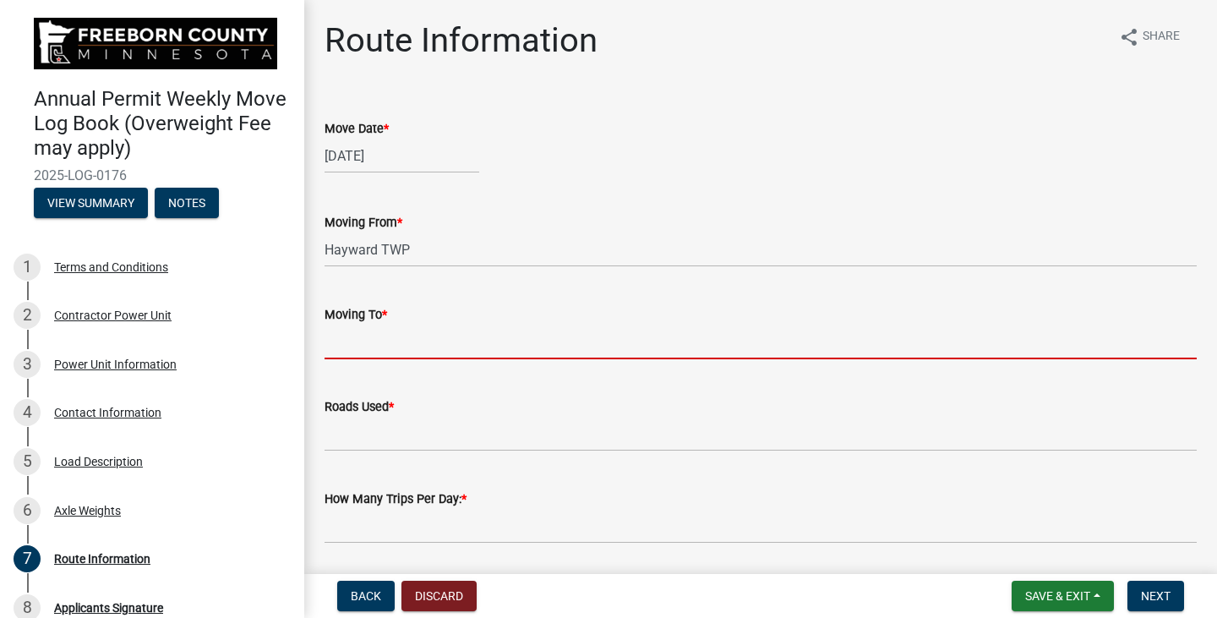
type input "Hayward TWP"
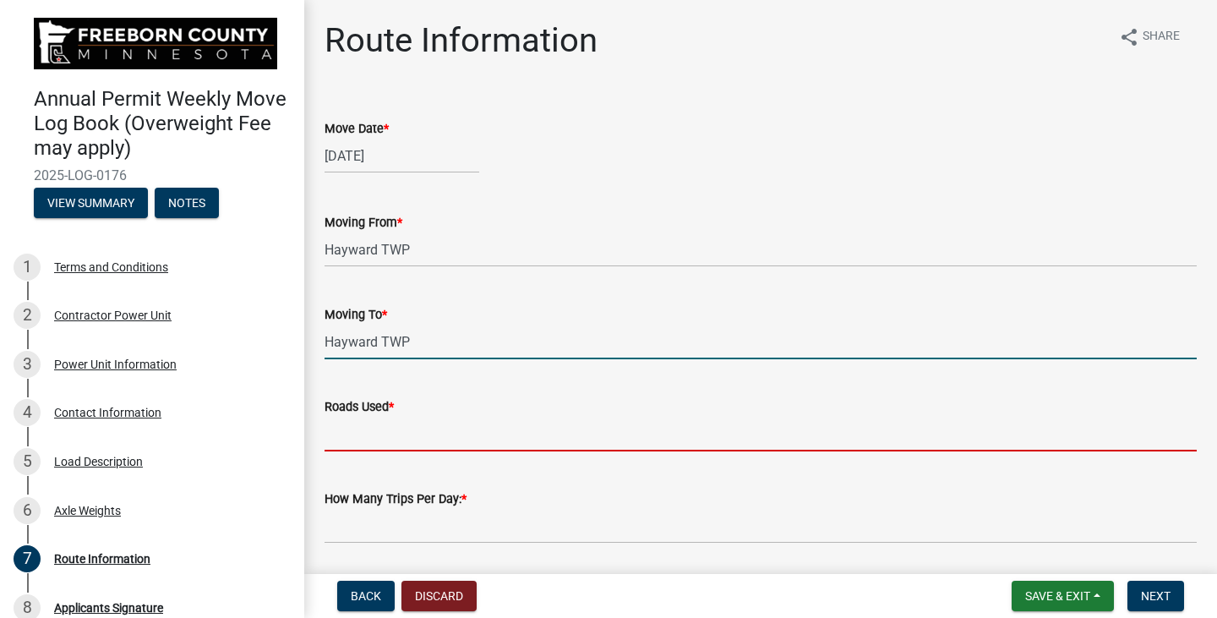
click at [373, 432] on input "Roads Used *" at bounding box center [760, 433] width 872 height 35
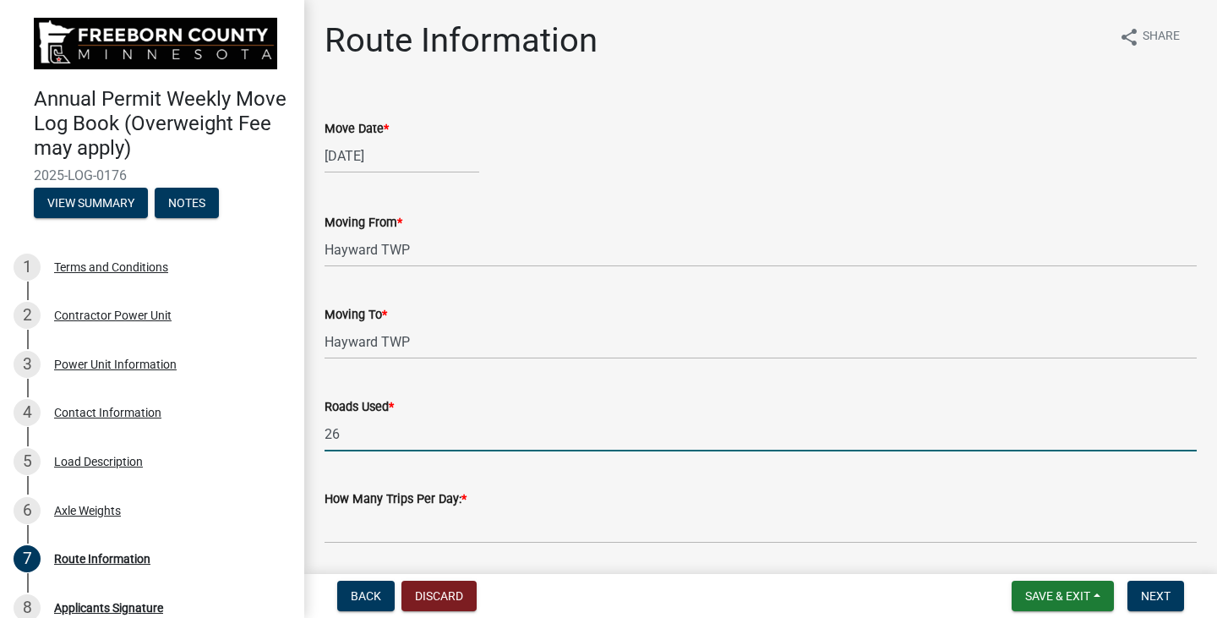
type input "26-46"
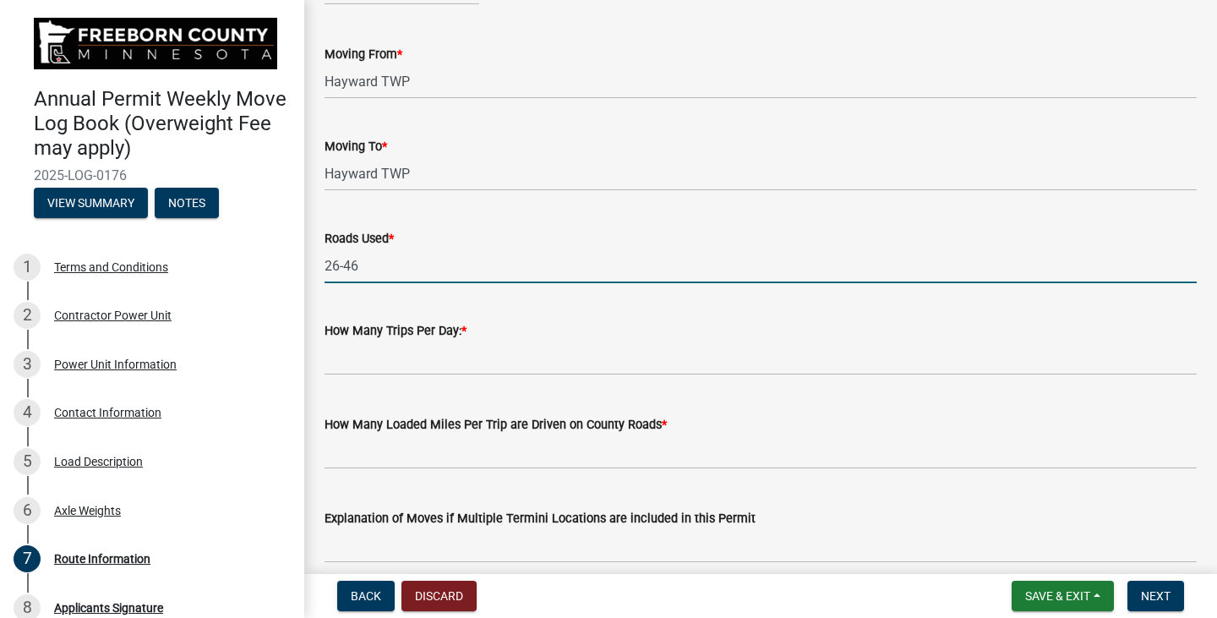
scroll to position [169, 0]
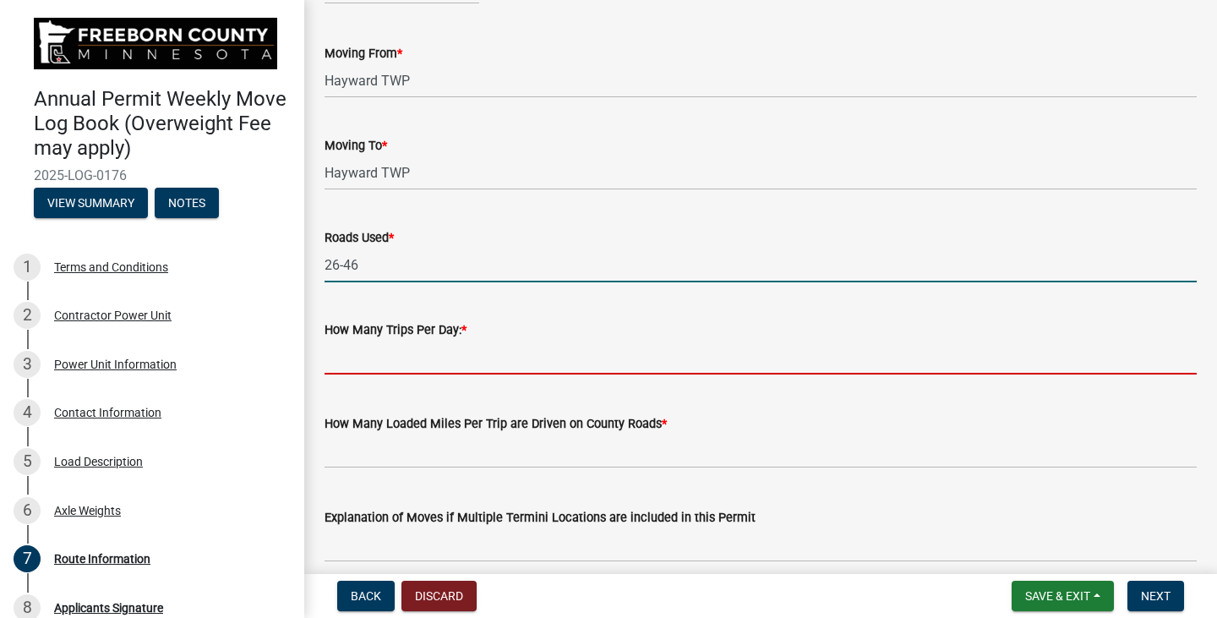
click at [334, 357] on input "text" at bounding box center [760, 357] width 872 height 35
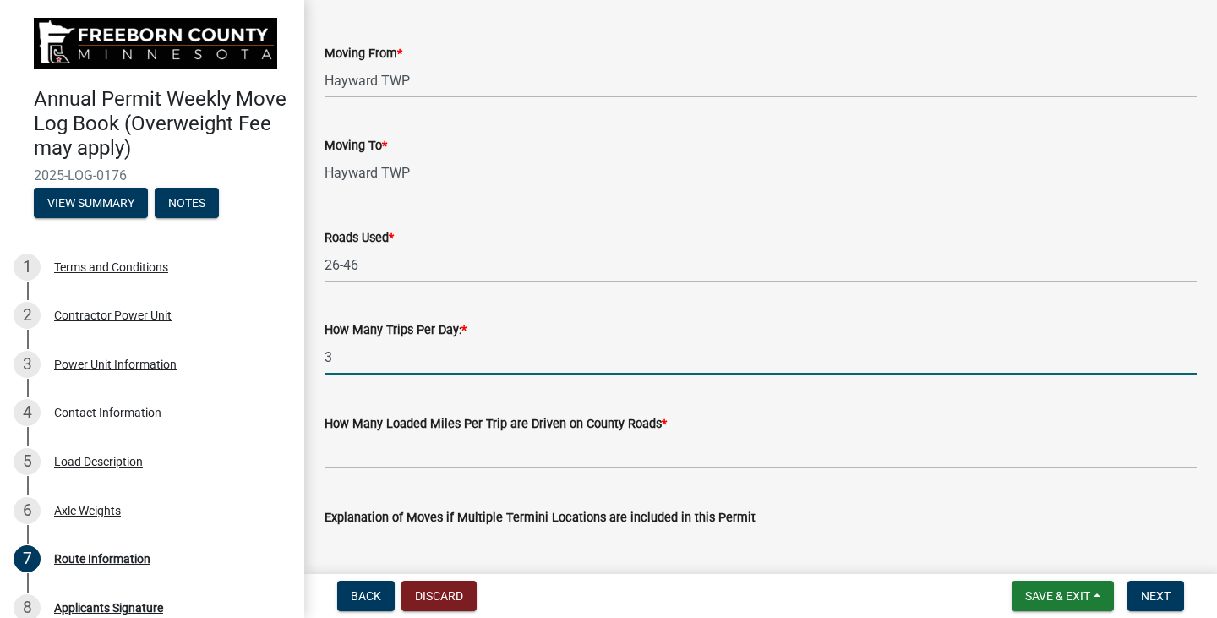
drag, startPoint x: 344, startPoint y: 354, endPoint x: 308, endPoint y: 360, distance: 36.8
type input "1"
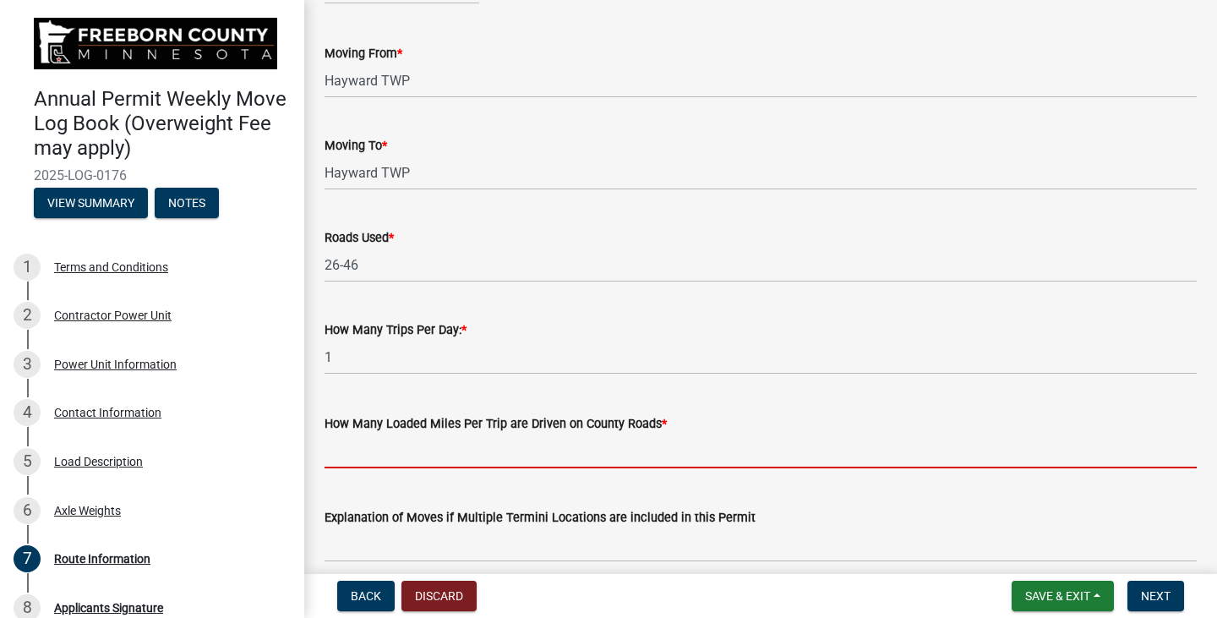
click at [339, 460] on input "text" at bounding box center [760, 450] width 872 height 35
type input "2"
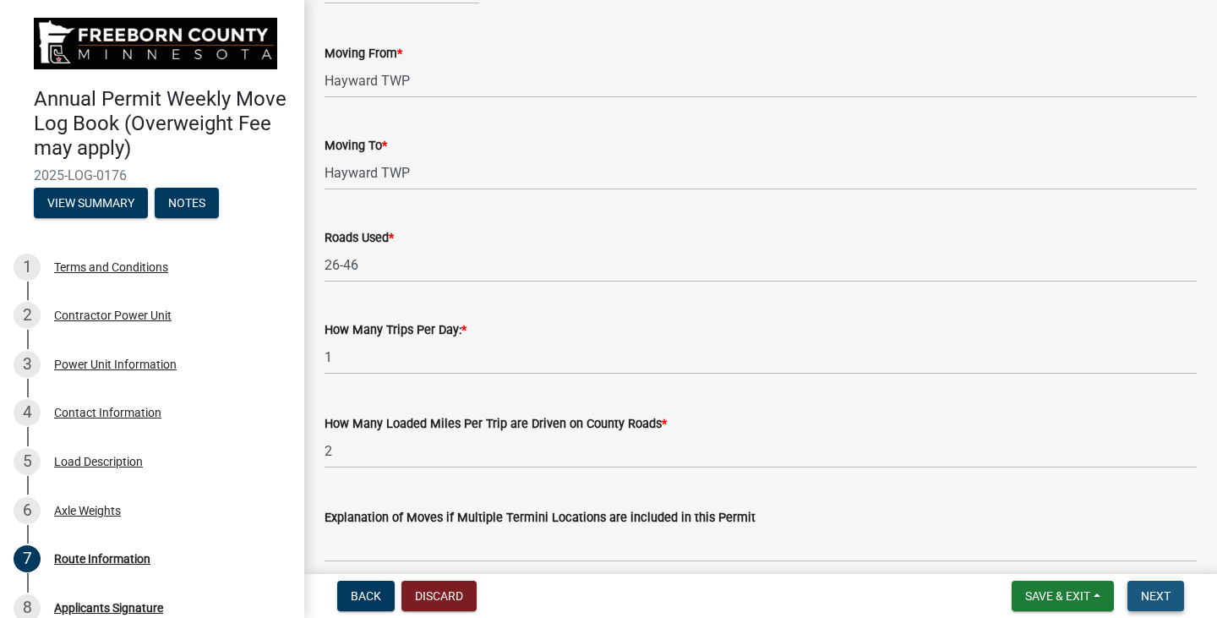
click at [1162, 596] on span "Next" at bounding box center [1155, 596] width 30 height 14
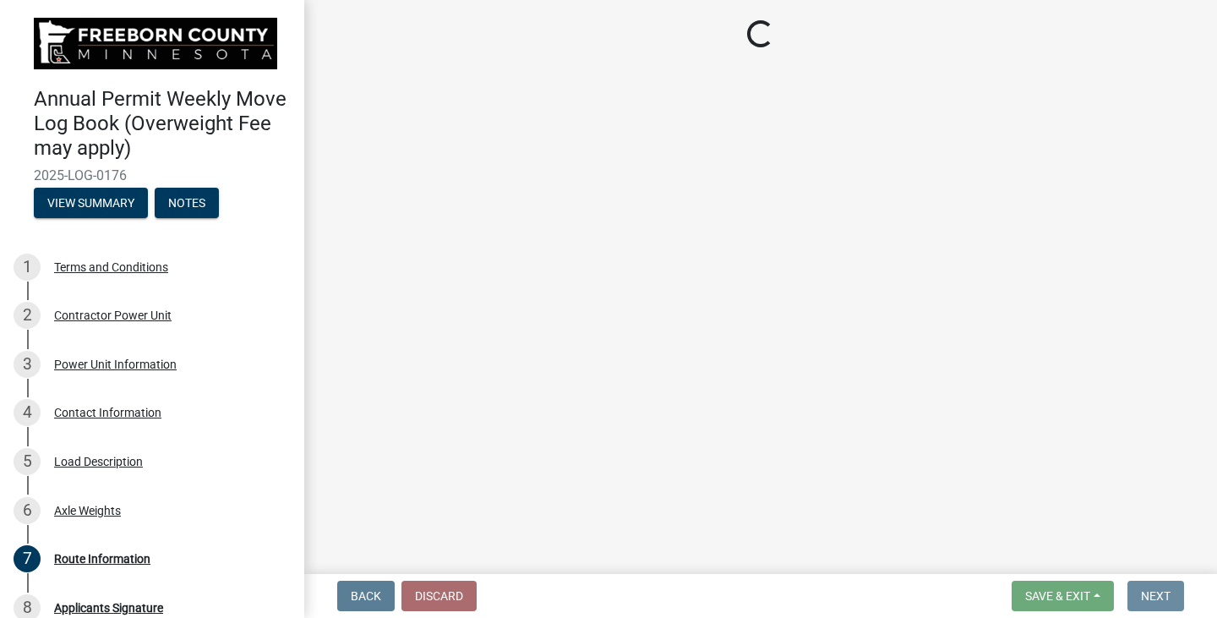
scroll to position [0, 0]
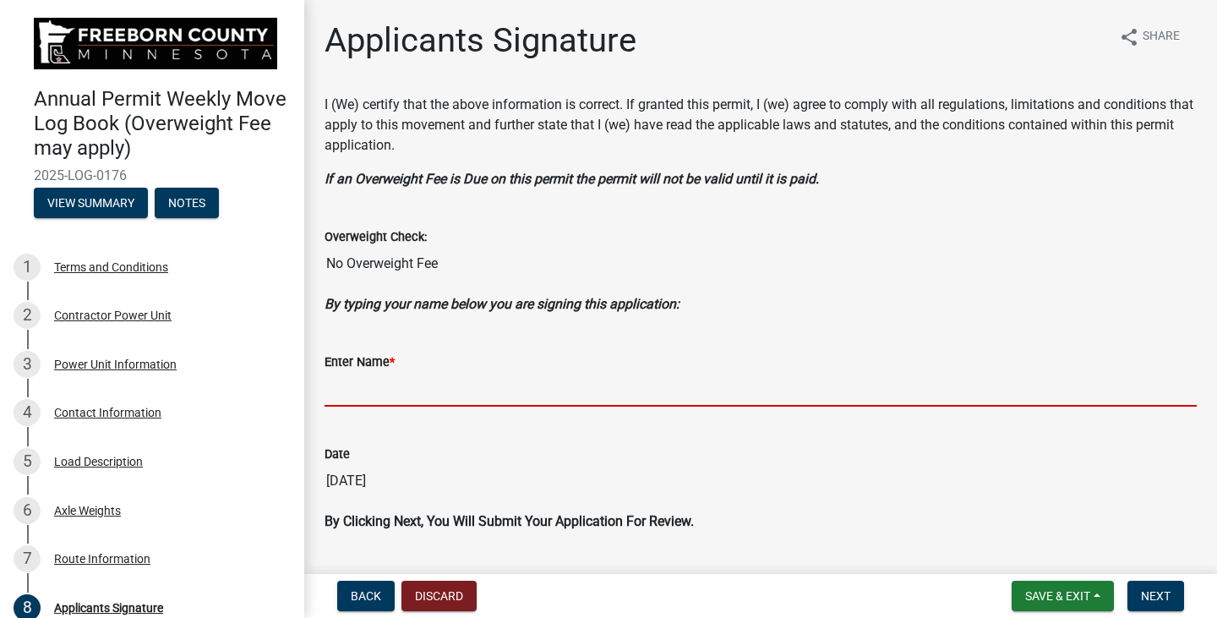
click at [359, 392] on input "Enter Name *" at bounding box center [760, 389] width 872 height 35
type input "[PERSON_NAME]"
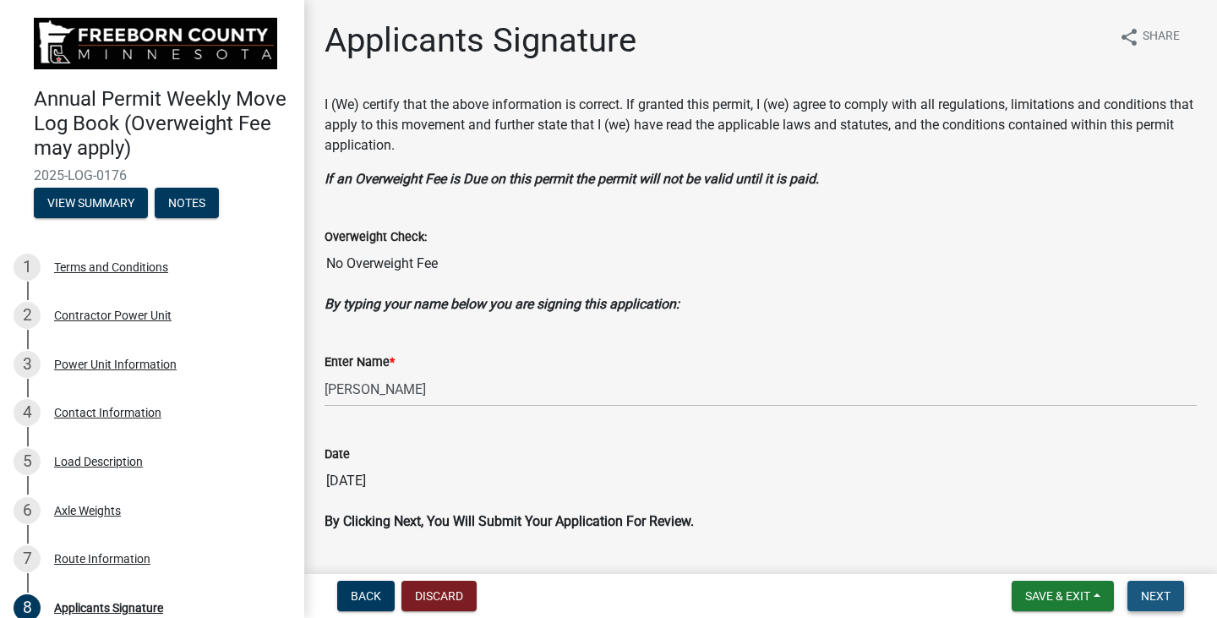
click at [1153, 598] on span "Next" at bounding box center [1155, 596] width 30 height 14
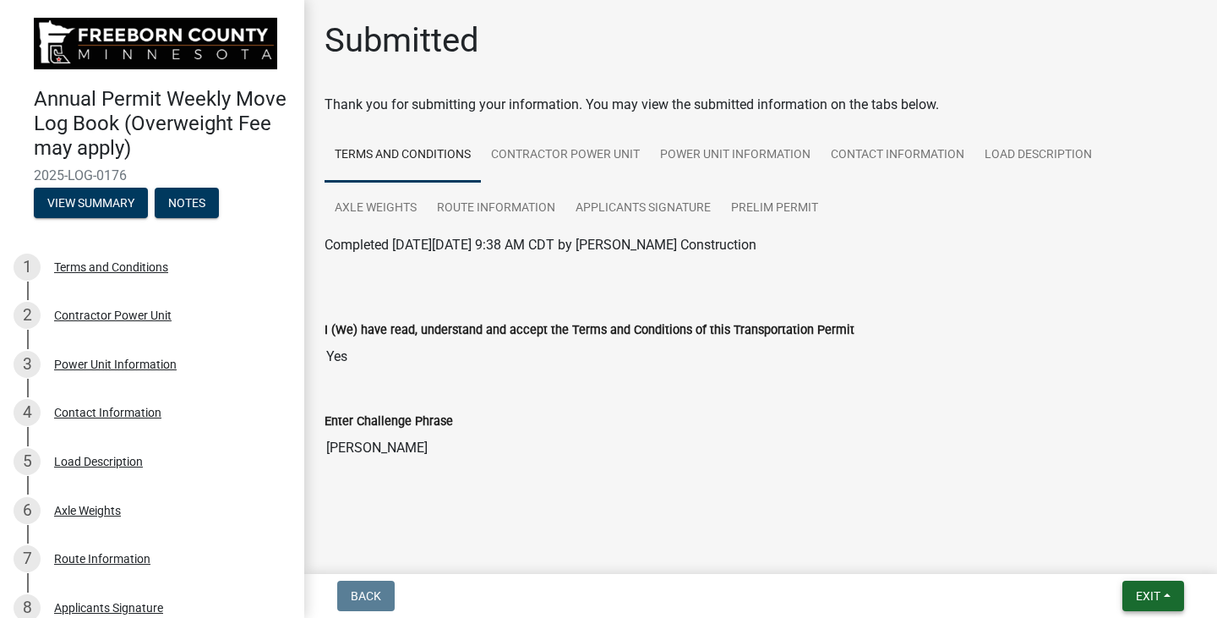
click at [1157, 593] on span "Exit" at bounding box center [1147, 596] width 24 height 14
click at [1130, 552] on button "Save & Exit" at bounding box center [1115, 551] width 135 height 41
